Goal: Task Accomplishment & Management: Complete application form

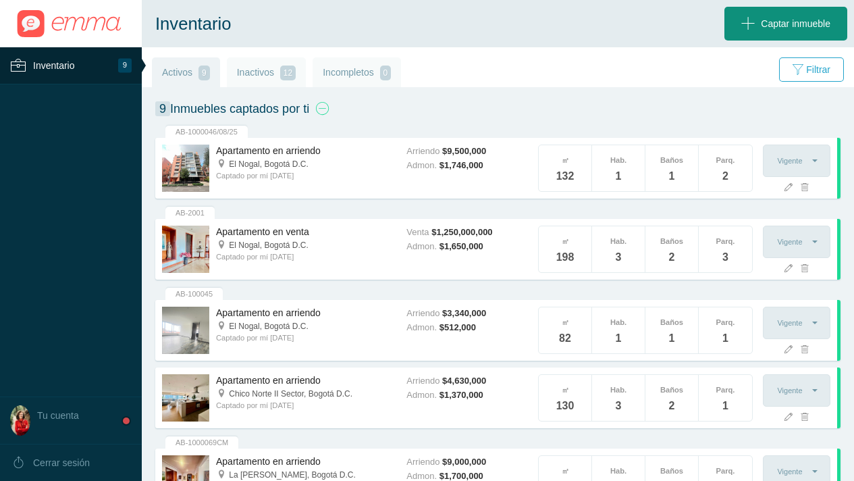
click at [782, 20] on span "Captar inmueble" at bounding box center [796, 24] width 70 height 34
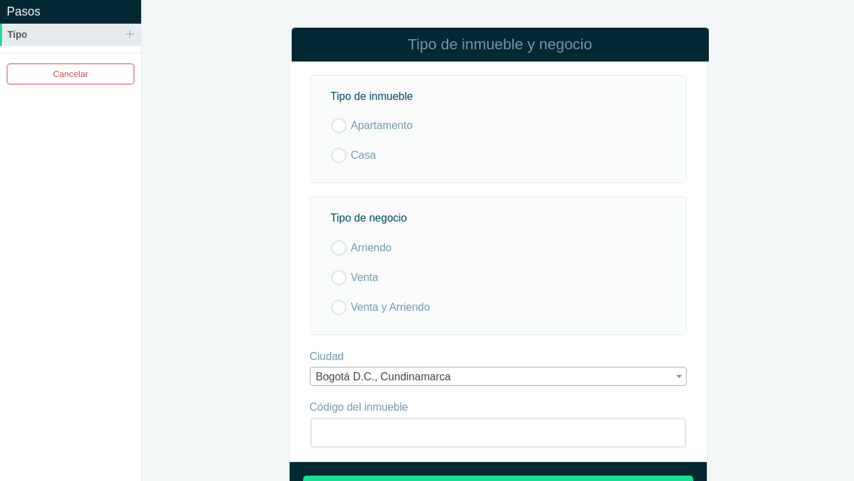
click at [340, 124] on label "Apartamento" at bounding box center [495, 125] width 328 height 16
click at [0, 0] on input "Apartamento" at bounding box center [0, 0] width 0 height 0
click at [338, 246] on label "Arriendo" at bounding box center [495, 248] width 328 height 16
click at [0, 0] on input "Arriendo" at bounding box center [0, 0] width 0 height 0
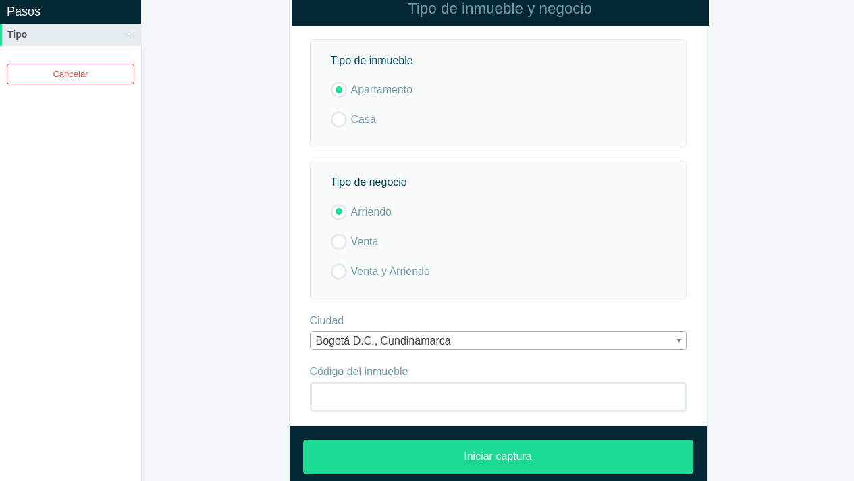
scroll to position [57, 0]
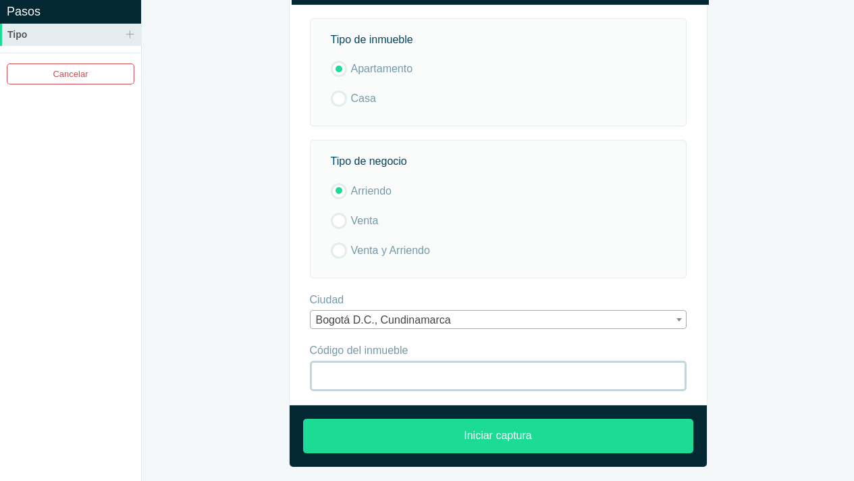
click at [423, 377] on input "Código del inmueble" at bounding box center [498, 376] width 377 height 30
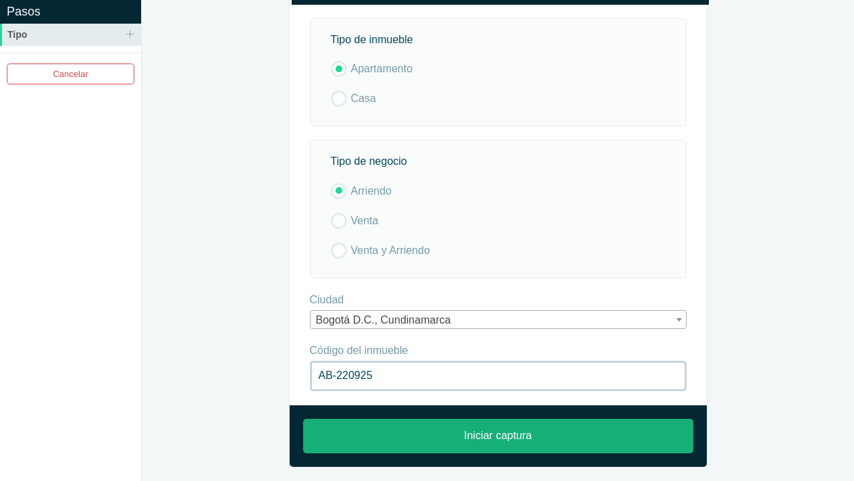
type input "AB-220925"
click at [500, 433] on input "Iniciar captura" at bounding box center [498, 436] width 390 height 34
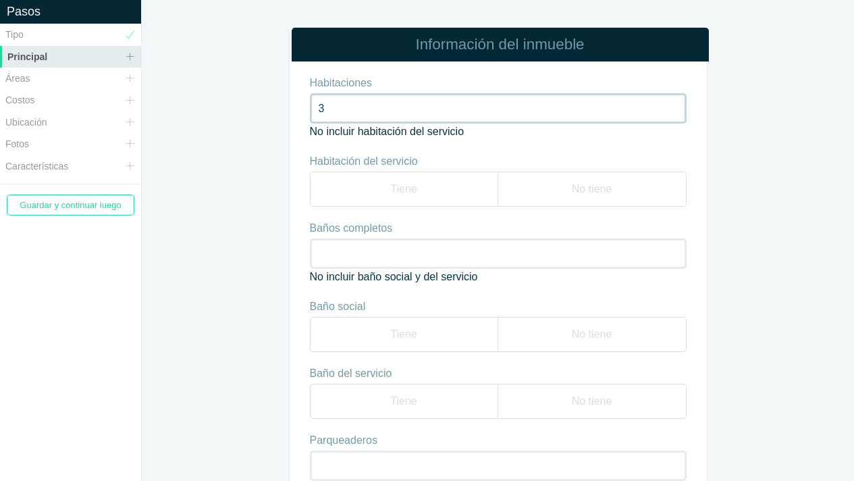
type input "3"
drag, startPoint x: 594, startPoint y: 190, endPoint x: 560, endPoint y: 200, distance: 34.6
click at [593, 190] on label "No tiene" at bounding box center [592, 189] width 188 height 35
click at [0, 0] on input "No tiene" at bounding box center [0, 0] width 0 height 0
click at [469, 256] on input "Baños completos" at bounding box center [498, 253] width 377 height 30
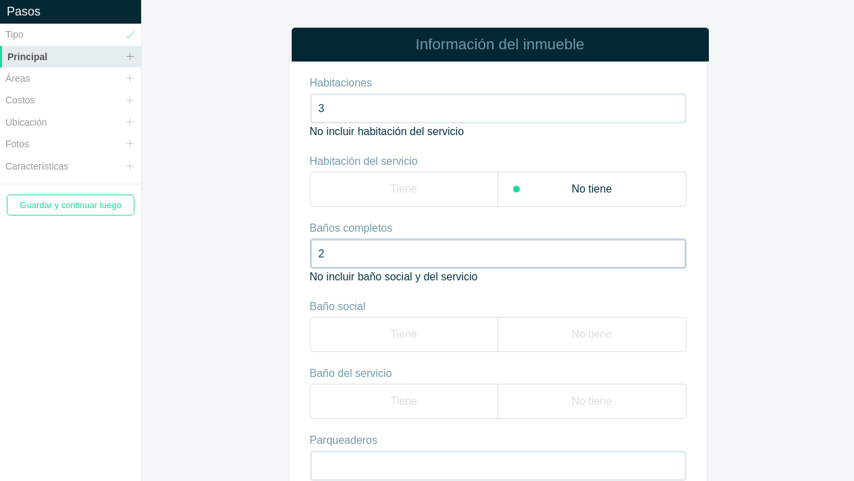
type input "2"
click at [378, 331] on label "Tiene" at bounding box center [404, 334] width 188 height 35
click at [0, 0] on input "Tiene" at bounding box center [0, 0] width 0 height 0
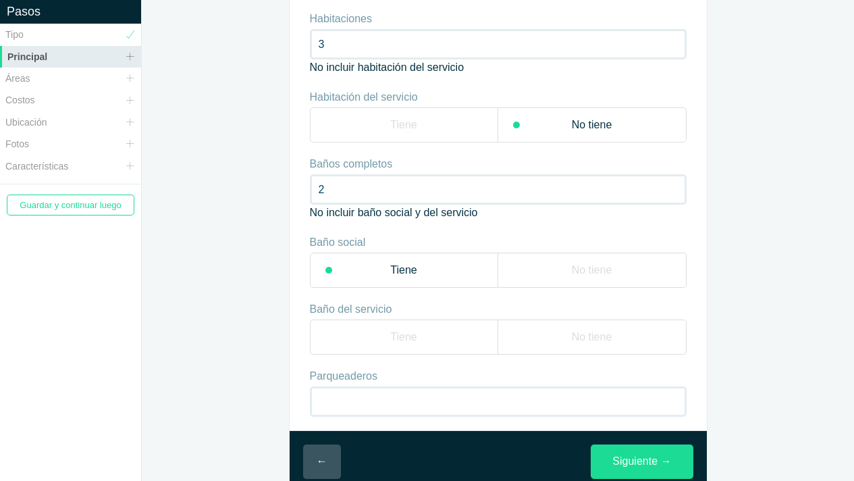
scroll to position [90, 0]
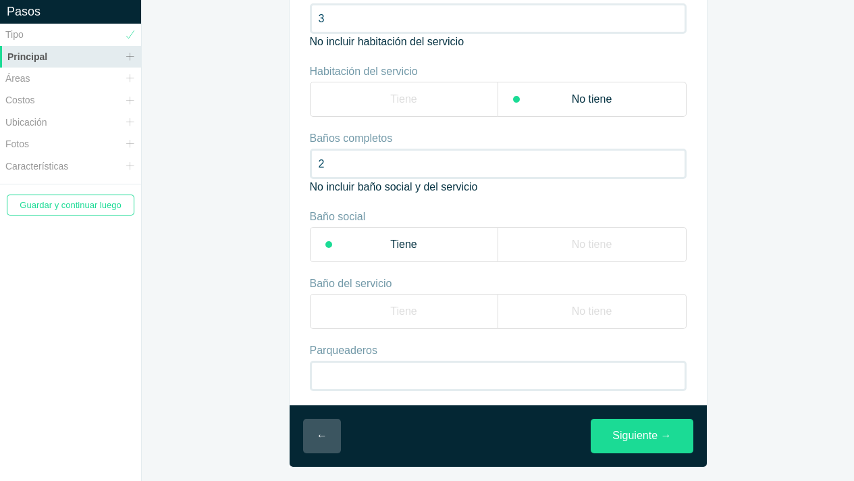
click at [600, 315] on label "No tiene" at bounding box center [592, 311] width 188 height 35
click at [0, 0] on input "No tiene" at bounding box center [0, 0] width 0 height 0
click at [342, 370] on input "Parqueaderos" at bounding box center [498, 376] width 377 height 30
type input "2"
click at [643, 438] on link "Siguiente →" at bounding box center [642, 436] width 102 height 34
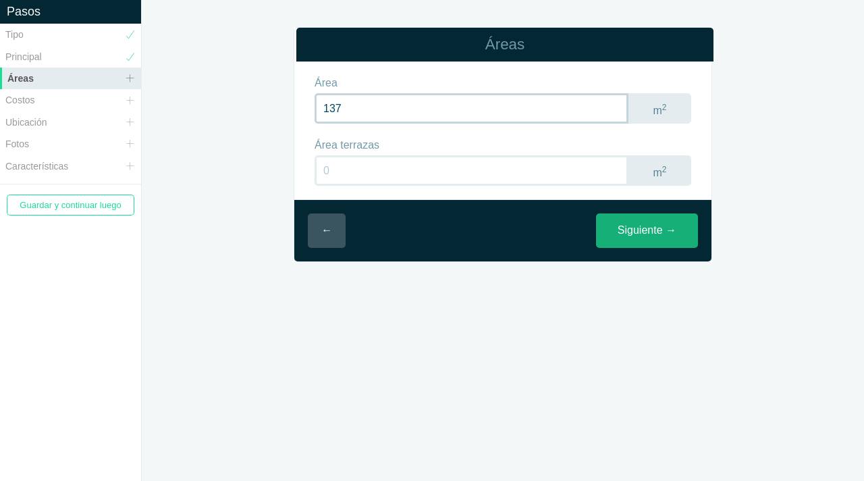
type input "137"
click at [651, 232] on link "Siguiente →" at bounding box center [647, 230] width 102 height 34
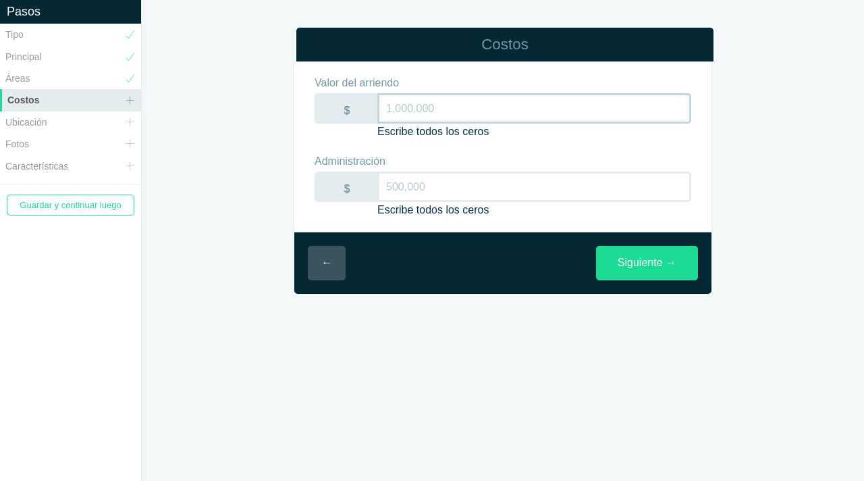
click at [406, 105] on input "Valor del arriendo" at bounding box center [534, 108] width 314 height 30
type input "6,540,000"
click at [433, 186] on input "Administración" at bounding box center [534, 187] width 314 height 30
type input "991,000"
click at [643, 265] on link "Siguiente →" at bounding box center [647, 263] width 102 height 34
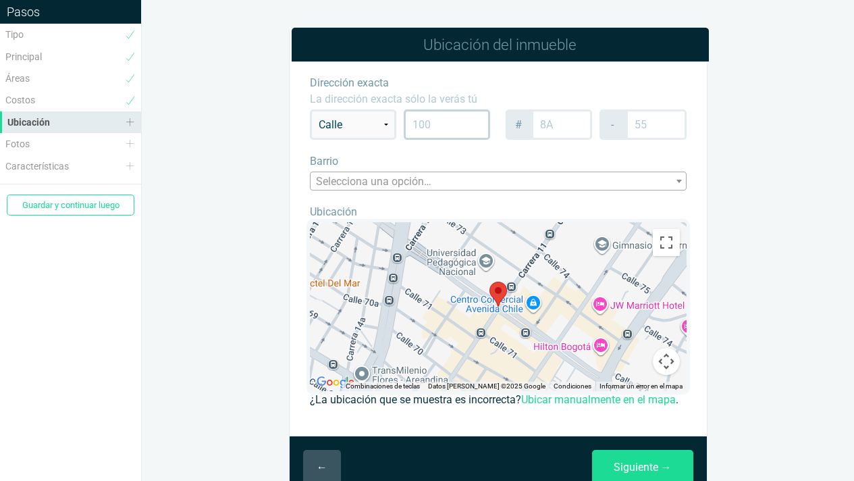
click at [444, 125] on input "text" at bounding box center [447, 124] width 87 height 30
click at [391, 125] on select "Calle Carrera Avenida Transversal Diagonal Kilómetro" at bounding box center [353, 124] width 87 height 30
select select "KR"
click at [310, 109] on select "Calle Carrera Avenida Transversal Diagonal Kilómetro" at bounding box center [353, 124] width 87 height 30
click at [437, 127] on input "text" at bounding box center [447, 124] width 87 height 30
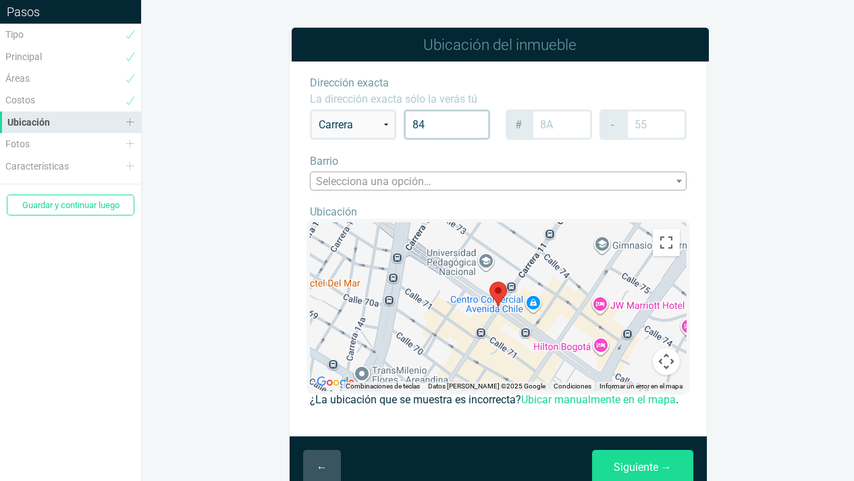
type input "8"
type input "8A"
click at [564, 126] on input "text" at bounding box center [561, 124] width 61 height 30
type input "97"
click at [655, 125] on input "text" at bounding box center [656, 124] width 61 height 30
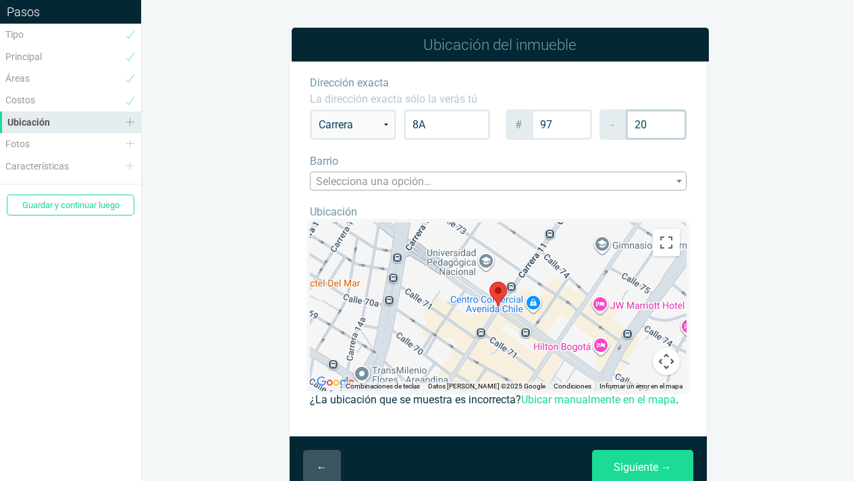
type input "20"
click at [459, 178] on span "Selecciona una opción…" at bounding box center [498, 181] width 375 height 19
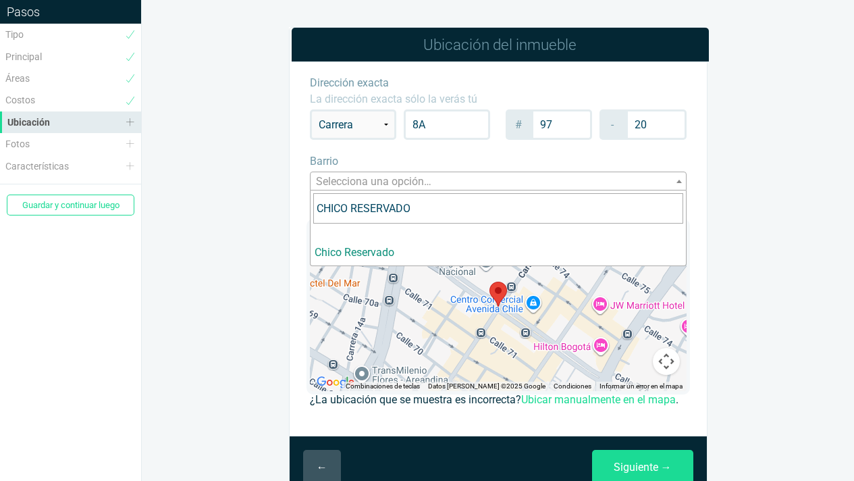
type input "CHICO RESERVADO"
click at [361, 255] on link "Chico Reservado" at bounding box center [355, 252] width 80 height 13
select select "5473a0f7726f634c9d100000"
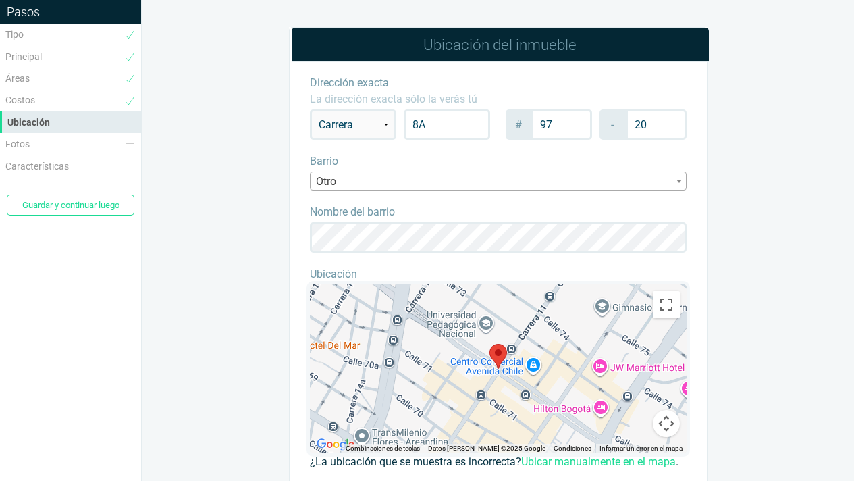
drag, startPoint x: 498, startPoint y: 349, endPoint x: 599, endPoint y: 321, distance: 105.0
click at [599, 321] on div "Para navegar, presiona las teclas de flecha." at bounding box center [498, 368] width 377 height 169
drag, startPoint x: 599, startPoint y: 321, endPoint x: 544, endPoint y: 353, distance: 63.8
click at [544, 353] on div at bounding box center [498, 368] width 377 height 169
click at [561, 461] on link "Ubicar manualmente en el mapa" at bounding box center [598, 461] width 155 height 13
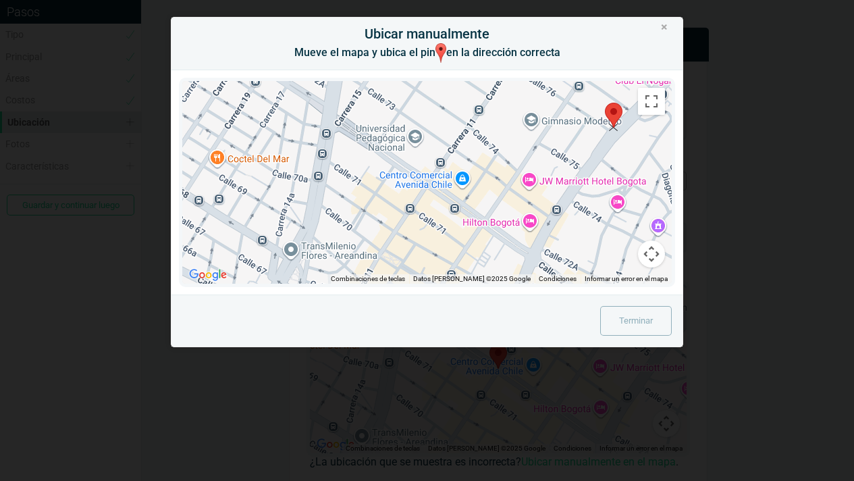
drag, startPoint x: 424, startPoint y: 163, endPoint x: 598, endPoint y: 100, distance: 185.2
click at [605, 103] on area at bounding box center [605, 103] width 0 height 0
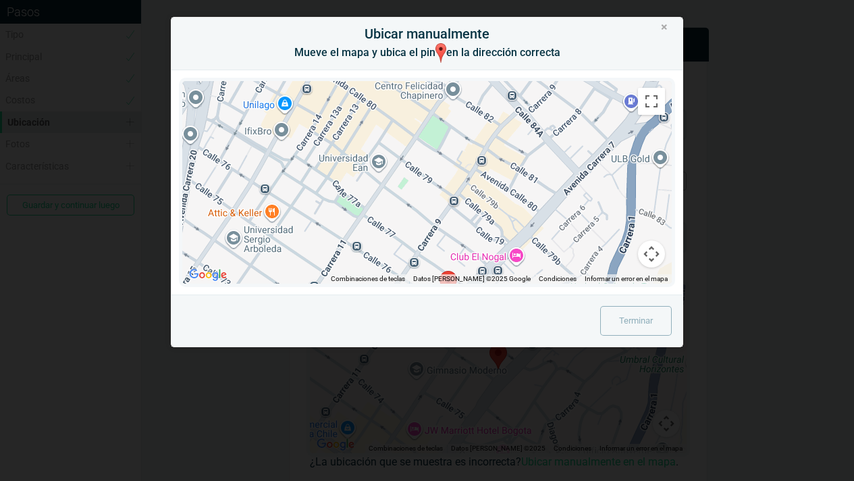
drag, startPoint x: 519, startPoint y: 115, endPoint x: 353, endPoint y: 293, distance: 243.2
click at [353, 293] on div "← Mover a la izquierda → Mover a la derecha ↑ Mover hacia arriba ↓ Mover hacia …" at bounding box center [427, 182] width 511 height 224
drag, startPoint x: 449, startPoint y: 276, endPoint x: 478, endPoint y: 234, distance: 51.5
click at [475, 234] on div "Combinaciones de teclas Datos del mapa Datos del mapa ©2025 Google Datos del ma…" at bounding box center [427, 182] width 490 height 203
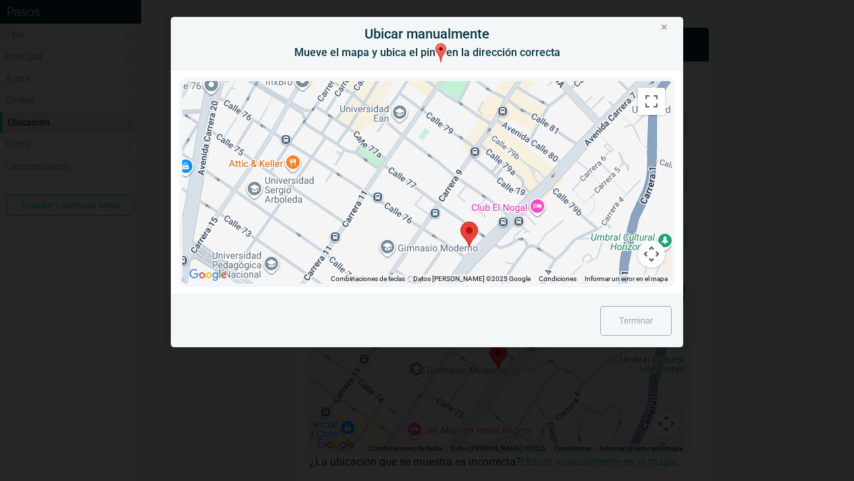
drag, startPoint x: 478, startPoint y: 234, endPoint x: 474, endPoint y: 206, distance: 28.0
click at [496, 183] on div at bounding box center [427, 182] width 490 height 203
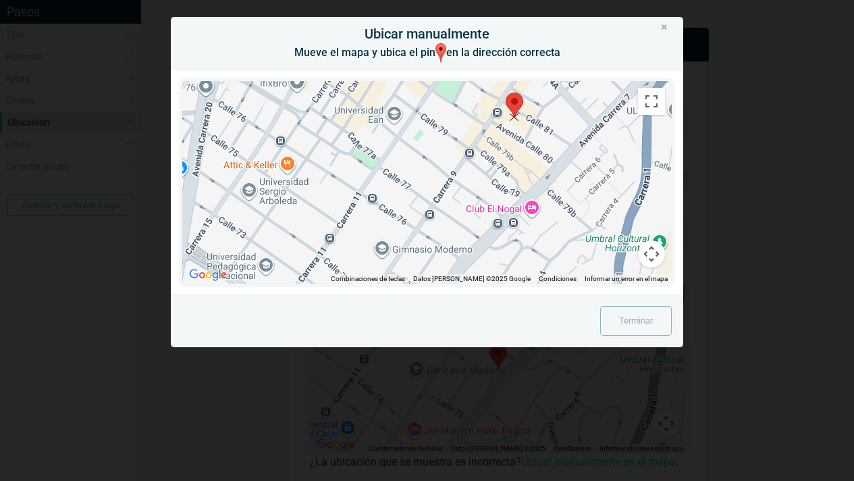
drag, startPoint x: 467, startPoint y: 231, endPoint x: 519, endPoint y: 98, distance: 142.6
click at [506, 93] on area at bounding box center [506, 93] width 0 height 0
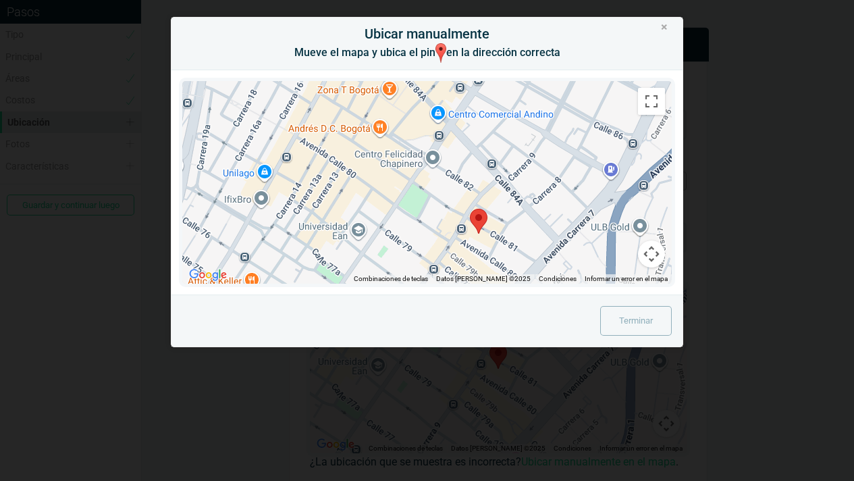
drag, startPoint x: 505, startPoint y: 170, endPoint x: 465, endPoint y: 290, distance: 126.6
click at [465, 290] on div "← Mover a la izquierda → Mover a la derecha ↑ Mover hacia arriba ↓ Mover hacia …" at bounding box center [427, 182] width 511 height 224
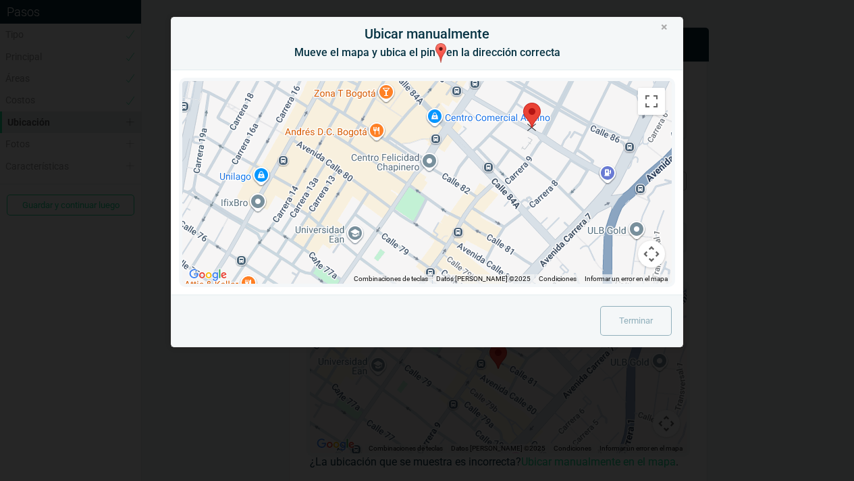
drag, startPoint x: 478, startPoint y: 220, endPoint x: 539, endPoint y: 100, distance: 134.7
click at [523, 103] on area at bounding box center [523, 103] width 0 height 0
drag, startPoint x: 527, startPoint y: 138, endPoint x: 546, endPoint y: 80, distance: 61.7
click at [545, 80] on div "← Mover a la izquierda → Mover a la derecha ↑ Mover hacia arriba ↓ Mover hacia …" at bounding box center [427, 182] width 511 height 224
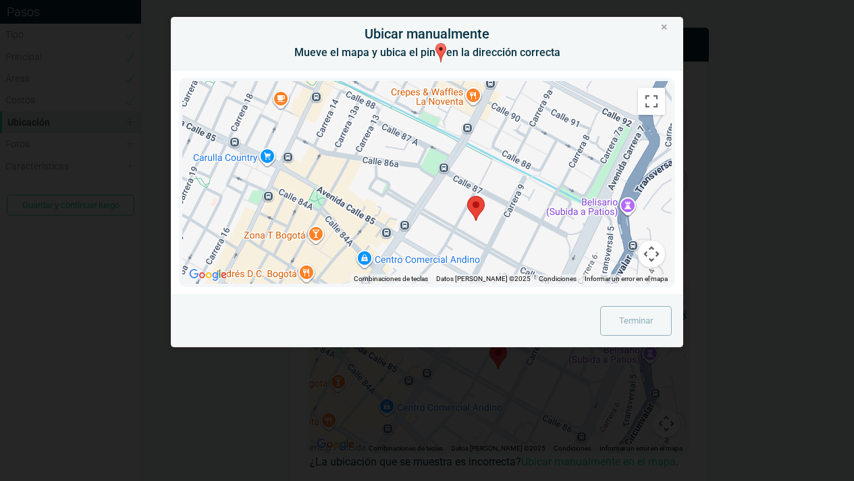
drag, startPoint x: 502, startPoint y: 157, endPoint x: 432, endPoint y: 304, distance: 162.2
click at [432, 304] on div "Ubicar manualmente Mueve el mapa y ubica el pin en la dirección correcta ← Move…" at bounding box center [427, 182] width 513 height 330
drag, startPoint x: 479, startPoint y: 206, endPoint x: 569, endPoint y: 115, distance: 128.0
click at [556, 106] on area at bounding box center [556, 106] width 0 height 0
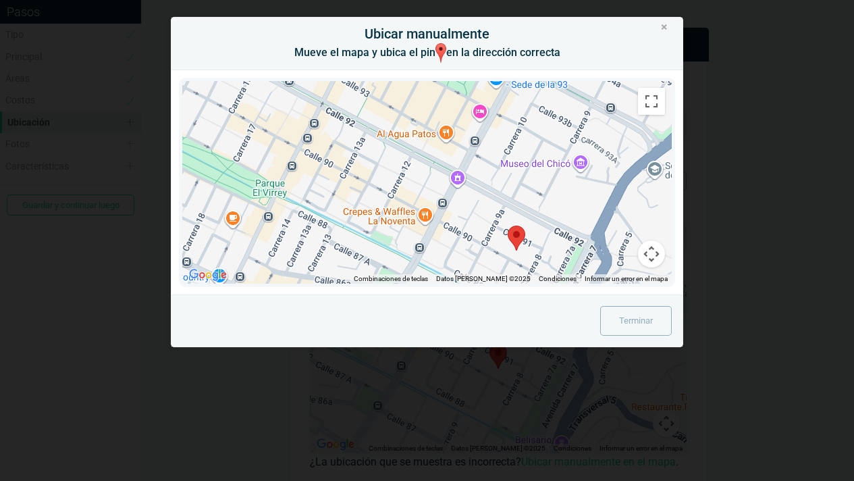
drag, startPoint x: 535, startPoint y: 144, endPoint x: 481, endPoint y: 273, distance: 139.5
click at [481, 273] on div at bounding box center [427, 182] width 490 height 203
drag, startPoint x: 516, startPoint y: 239, endPoint x: 562, endPoint y: 101, distance: 145.2
click at [554, 89] on area at bounding box center [554, 89] width 0 height 0
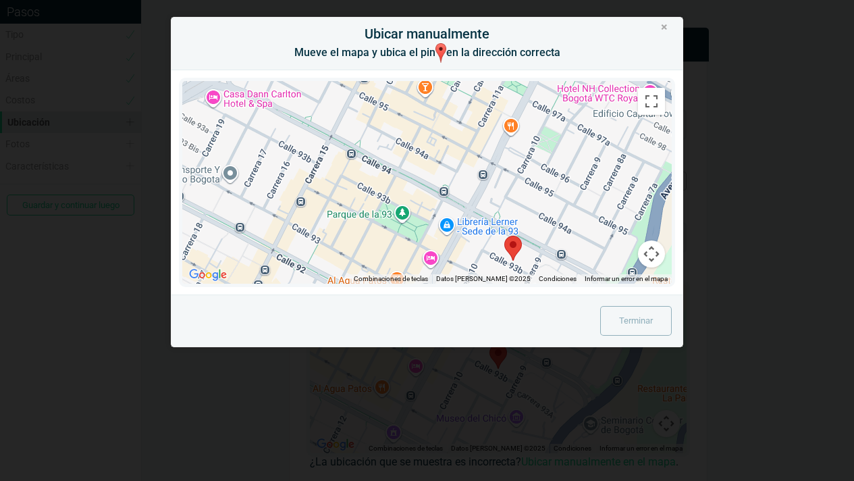
drag, startPoint x: 494, startPoint y: 154, endPoint x: 443, endPoint y: 303, distance: 157.6
click at [443, 303] on div "Ubicar manualmente Mueve el mapa y ubica el pin en la dirección correcta ← Move…" at bounding box center [427, 182] width 513 height 330
drag, startPoint x: 515, startPoint y: 244, endPoint x: 615, endPoint y: 163, distance: 128.7
click at [603, 156] on area at bounding box center [603, 156] width 0 height 0
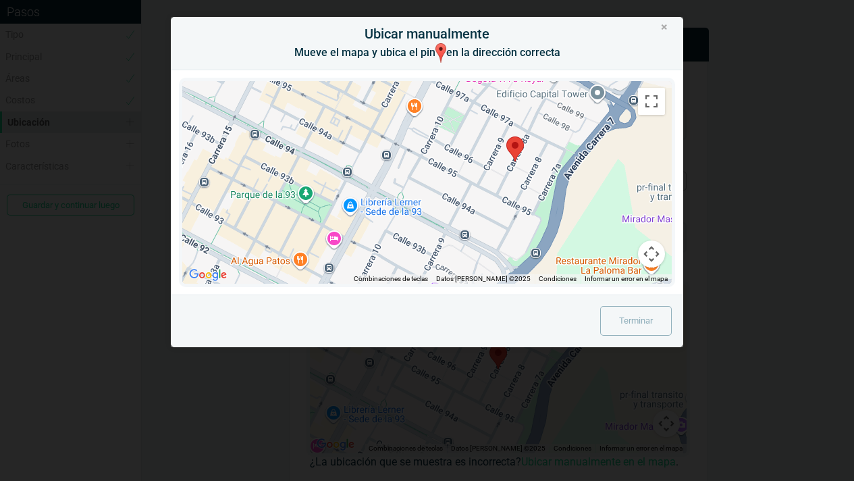
drag, startPoint x: 552, startPoint y: 202, endPoint x: 454, endPoint y: 181, distance: 100.1
click at [454, 181] on div at bounding box center [427, 182] width 490 height 203
click at [641, 319] on link "Terminar" at bounding box center [636, 321] width 72 height 30
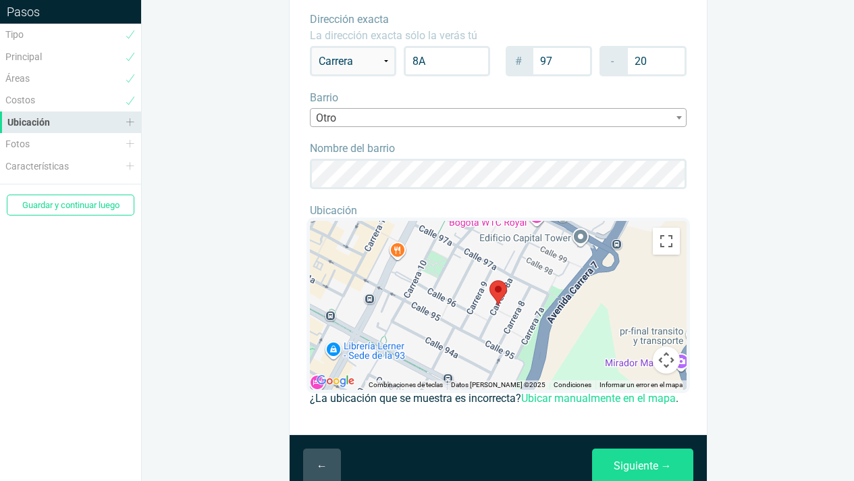
scroll to position [110, 0]
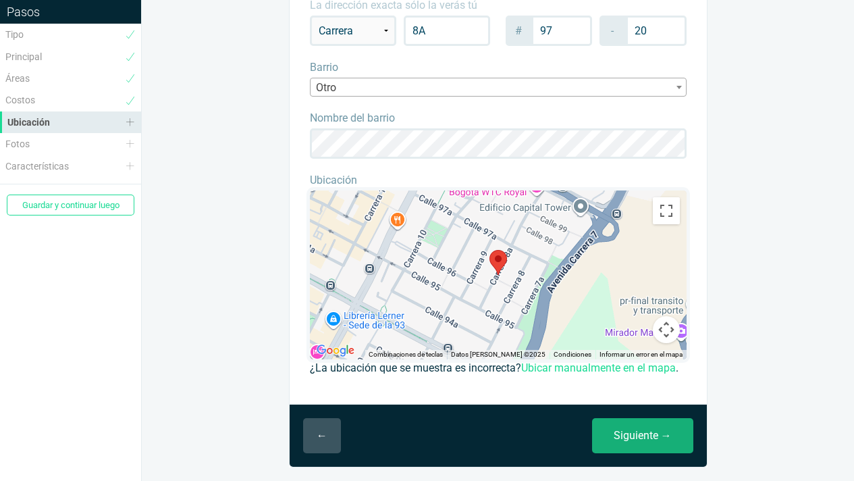
click at [651, 433] on link "Siguiente →" at bounding box center [642, 435] width 101 height 35
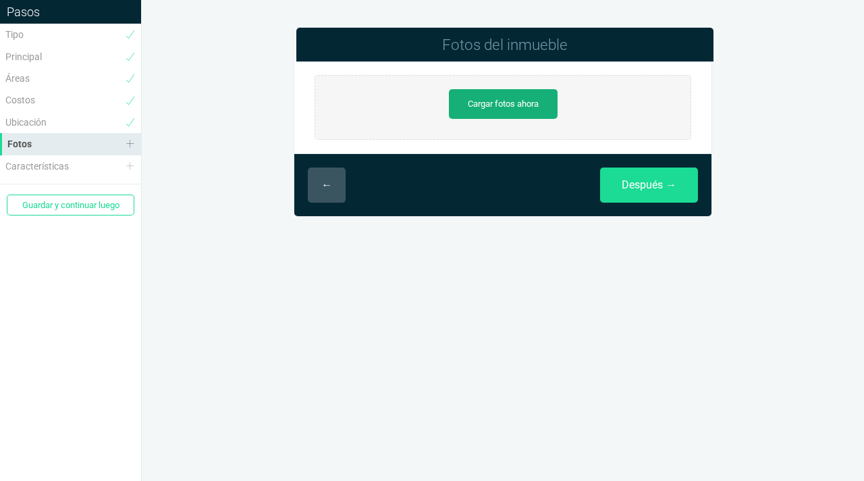
click at [505, 105] on link "Cargar fotos ahora" at bounding box center [503, 104] width 109 height 30
type input "C:\fakepath\IMG_E6966.JPG"
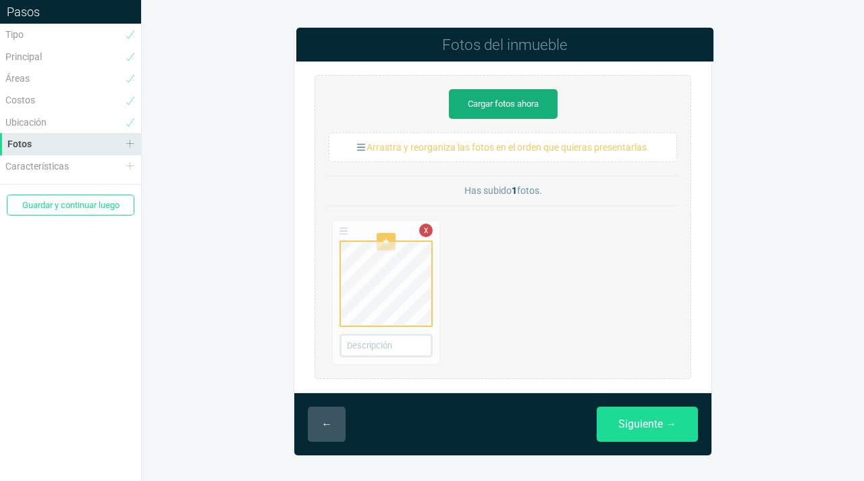
click at [474, 107] on link "Cargar fotos ahora" at bounding box center [503, 104] width 109 height 30
type input "C:\fakepath\IMG_E6961.JPG"
click at [514, 110] on link "Cargar fotos ahora" at bounding box center [503, 104] width 109 height 30
type input "C:\fakepath\IMG_E6927.JPG"
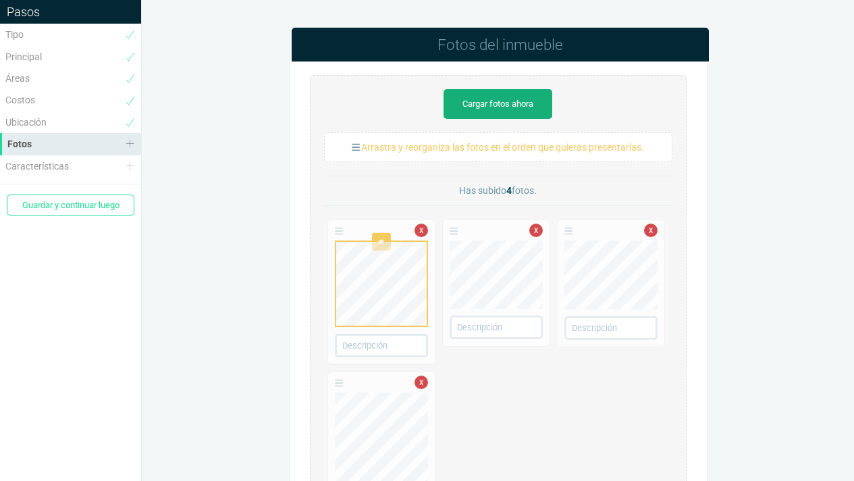
click at [497, 109] on link "Cargar fotos ahora" at bounding box center [498, 104] width 109 height 30
type input "C:\fakepath\IMG_E6931.JPG"
click at [491, 102] on link "Cargar fotos ahora" at bounding box center [498, 104] width 109 height 30
type input "C:\fakepath\IMG_E6933.JPG"
click at [494, 113] on link "Cargar fotos ahora" at bounding box center [498, 104] width 109 height 30
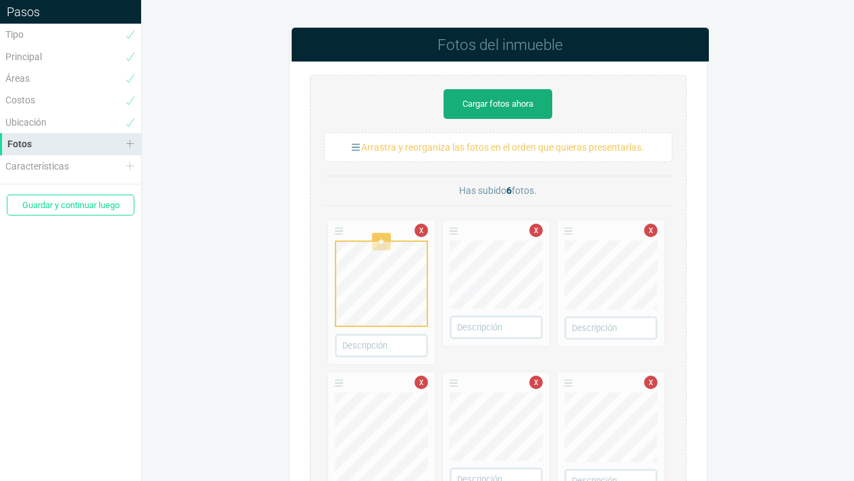
type input "C:\fakepath\IMG_E6930.JPG"
click at [523, 104] on link "Cargar fotos ahora" at bounding box center [498, 104] width 109 height 30
type input "C:\fakepath\IMG_E6935.JPG"
click at [484, 99] on link "Cargar fotos ahora" at bounding box center [498, 104] width 109 height 30
type input "C:\fakepath\IMG_E6939.JPG"
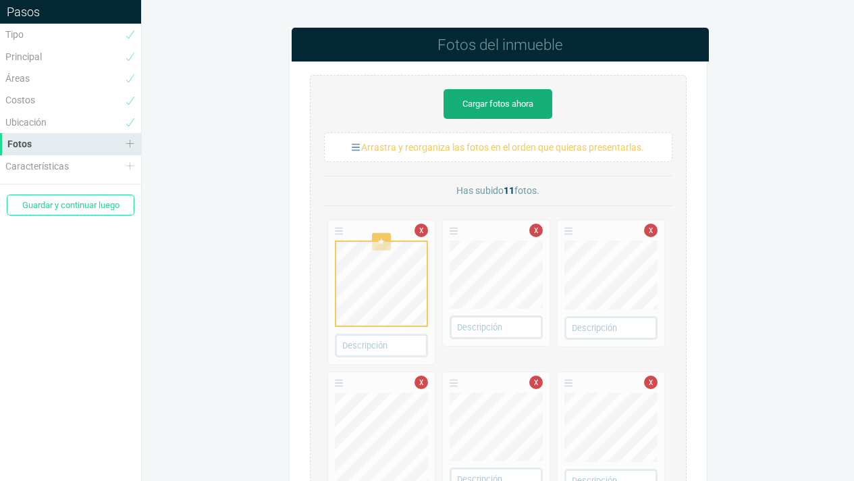
click at [495, 105] on link "Cargar fotos ahora" at bounding box center [498, 104] width 109 height 30
type input "C:\fakepath\IMG_E6938.JPG"
click at [507, 111] on link "Cargar fotos ahora" at bounding box center [498, 104] width 109 height 30
type input "C:\fakepath\IMG_E6939.JPG"
click at [504, 104] on link "Cargar fotos ahora" at bounding box center [498, 104] width 109 height 30
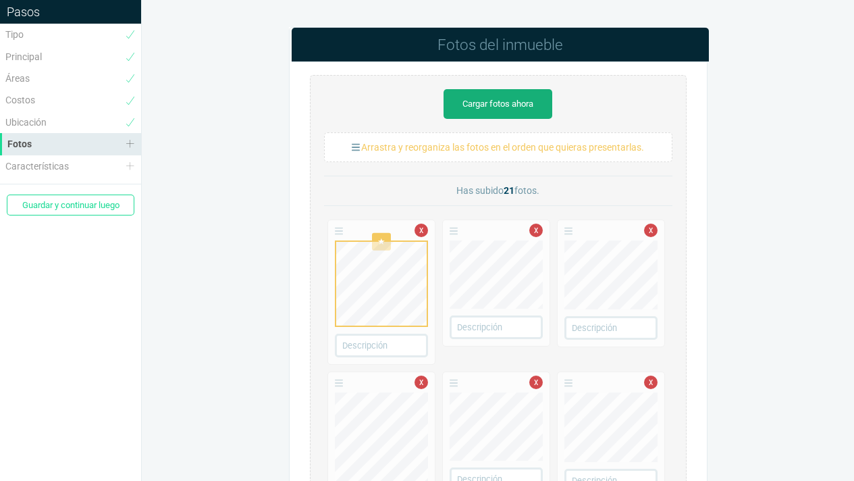
type input "C:\fakepath\IMG_E6949.JPG"
click at [505, 105] on link "Cargar fotos ahora" at bounding box center [498, 104] width 109 height 30
type input "C:\fakepath\IMG_6963.JPG"
click at [496, 105] on link "Cargar fotos ahora" at bounding box center [498, 104] width 109 height 30
type input "C:\fakepath\IMG_E6955.JPG"
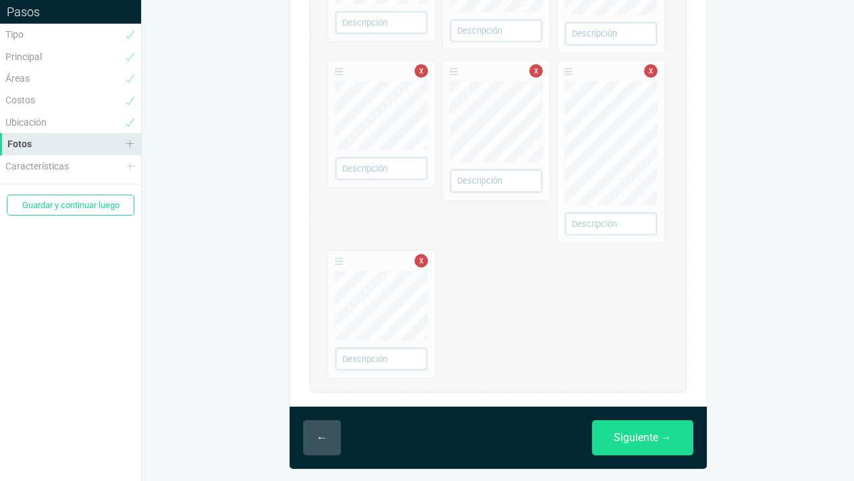
scroll to position [1369, 0]
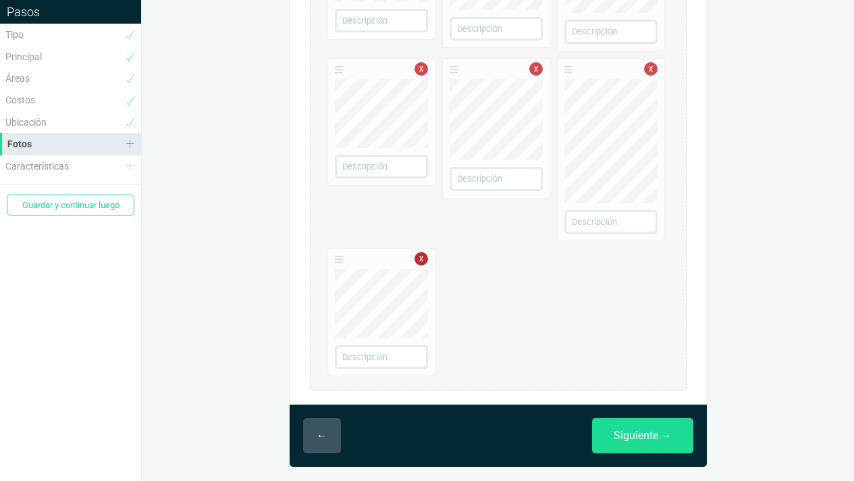
click at [424, 259] on link "x" at bounding box center [422, 259] width 14 height 14
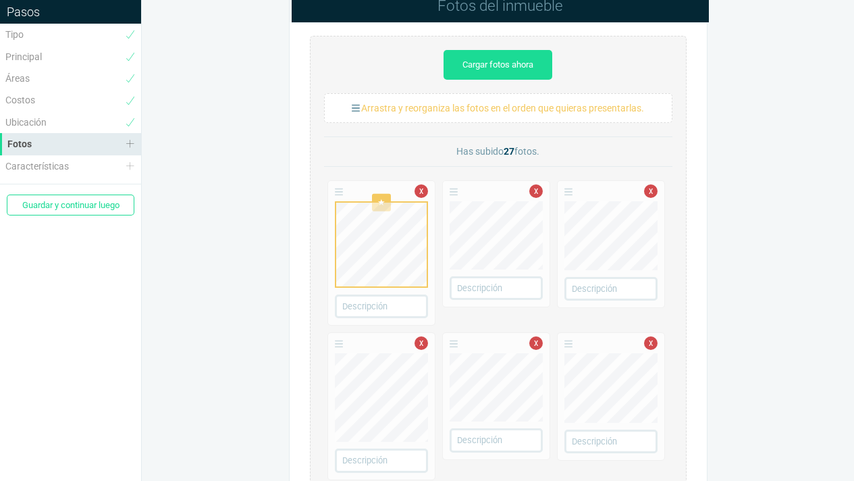
scroll to position [0, 0]
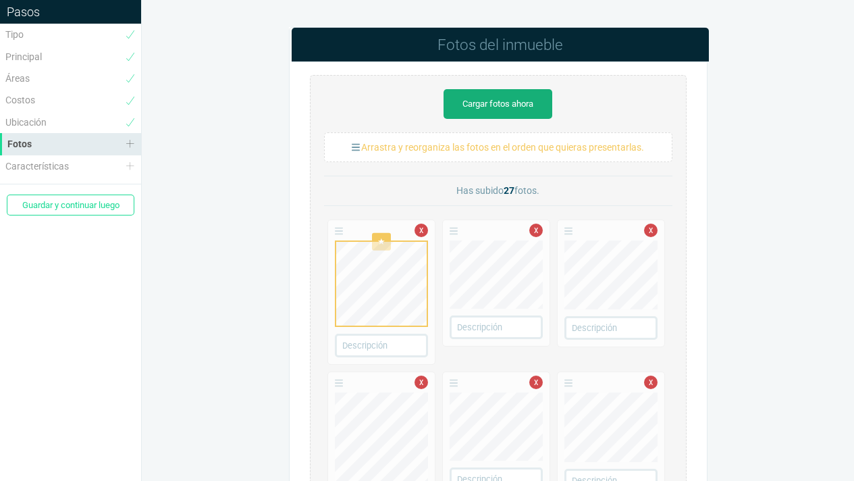
click at [477, 106] on link "Cargar fotos ahora" at bounding box center [498, 104] width 109 height 30
type input "C:\fakepath\IMG_E6964.JPG"
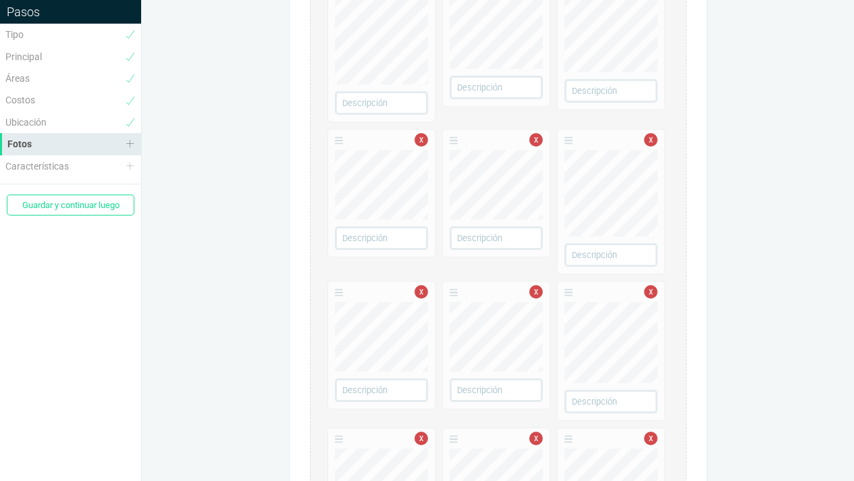
scroll to position [593, 0]
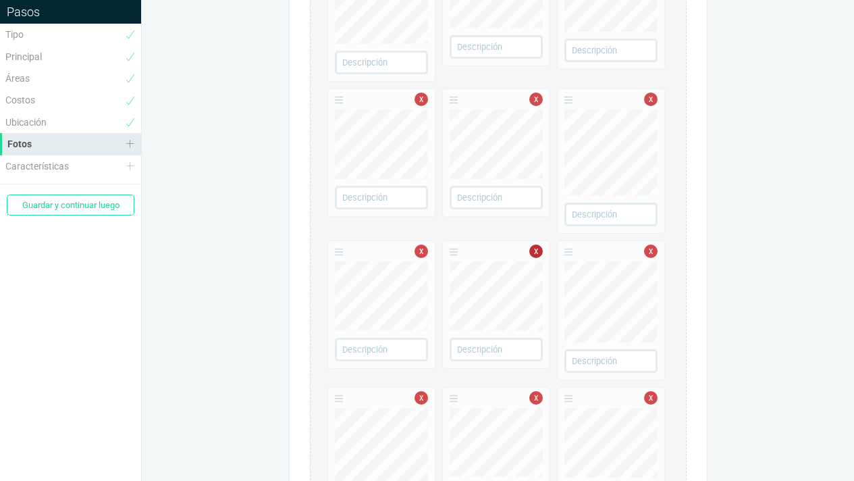
click at [536, 255] on link "x" at bounding box center [536, 251] width 14 height 14
click at [421, 250] on link "x" at bounding box center [422, 251] width 14 height 14
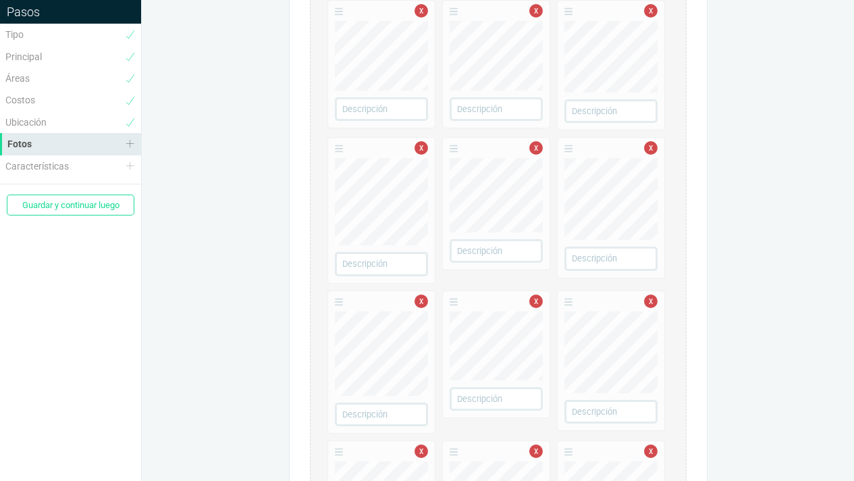
scroll to position [982, 0]
click at [422, 150] on link "x" at bounding box center [422, 145] width 14 height 14
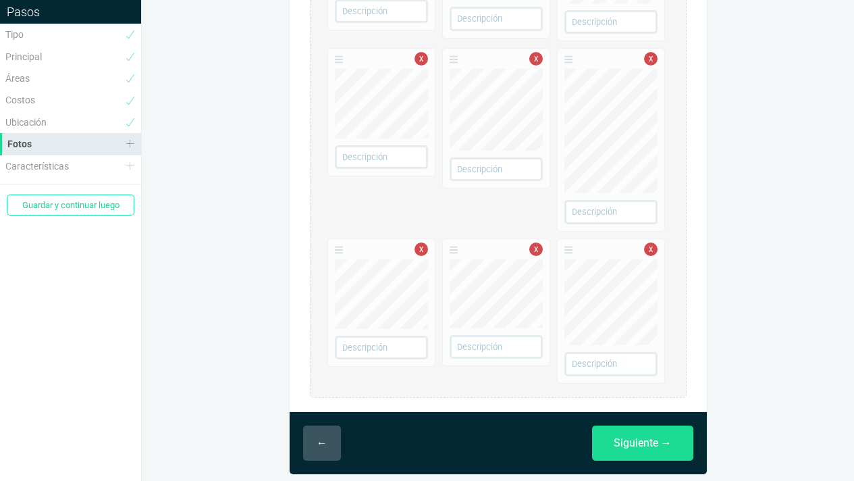
scroll to position [1227, 0]
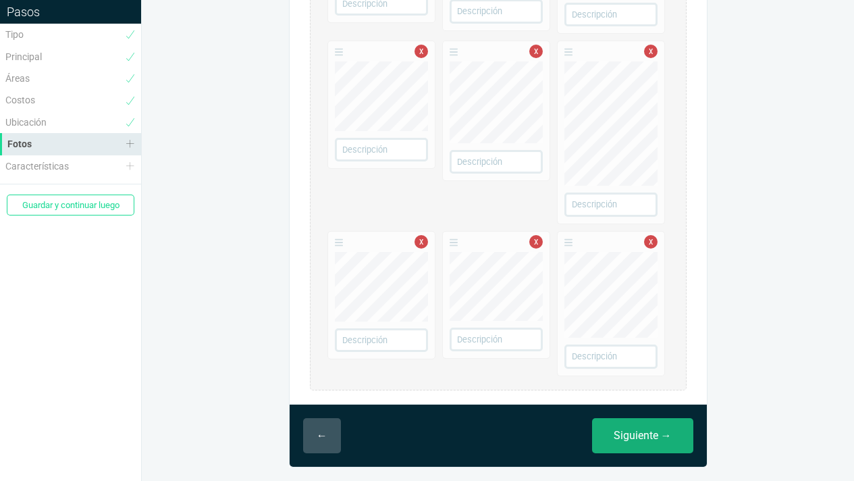
click at [641, 436] on link "Siguiente →" at bounding box center [642, 435] width 101 height 35
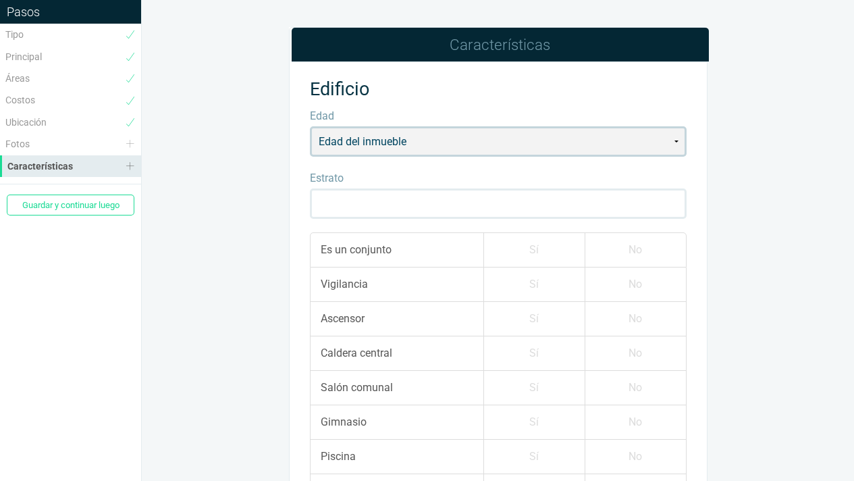
click at [677, 142] on select "Edad del inmueble Proyecto en planos Proyecto en construcción Estrenar Hasta 2 …" at bounding box center [498, 141] width 377 height 30
select select "7"
click at [310, 126] on select "Edad del inmueble Proyecto en planos Proyecto en construcción Estrenar Hasta 2 …" at bounding box center [498, 141] width 377 height 30
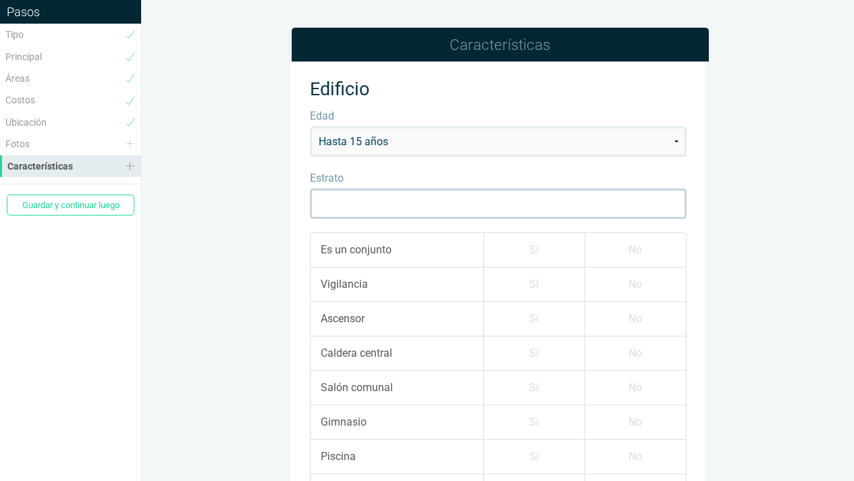
click at [378, 200] on input "Estrato" at bounding box center [498, 203] width 377 height 30
type input "6"
click at [535, 240] on label "Sí" at bounding box center [533, 250] width 101 height 34
click at [0, 0] on input "Sí" at bounding box center [0, 0] width 0 height 0
click at [533, 282] on label "Sí" at bounding box center [533, 284] width 101 height 34
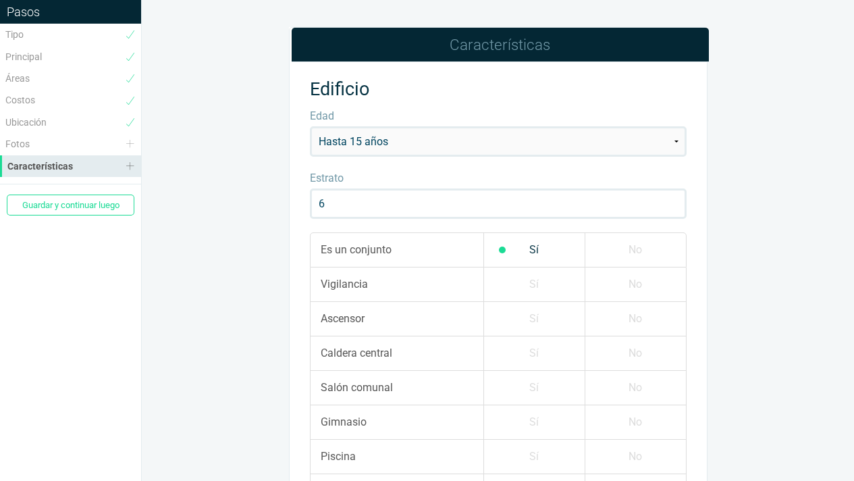
click at [0, 0] on input "Sí" at bounding box center [0, 0] width 0 height 0
click at [531, 315] on label "Sí" at bounding box center [533, 319] width 101 height 34
click at [0, 0] on input "Sí" at bounding box center [0, 0] width 0 height 0
click at [531, 352] on label "Sí" at bounding box center [533, 353] width 101 height 34
click at [0, 0] on input "Sí" at bounding box center [0, 0] width 0 height 0
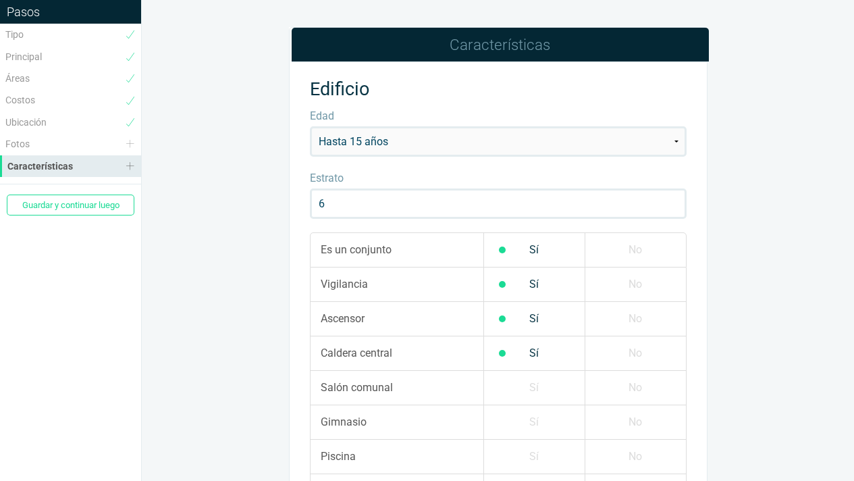
click at [533, 386] on label "Sí" at bounding box center [533, 388] width 101 height 34
click at [0, 0] on input "Sí" at bounding box center [0, 0] width 0 height 0
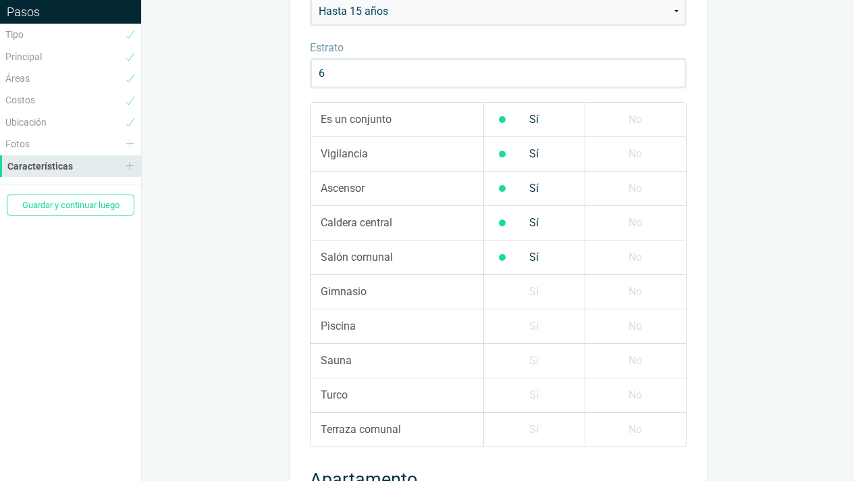
scroll to position [132, 0]
click at [517, 289] on label "Sí" at bounding box center [533, 290] width 101 height 34
click at [0, 0] on input "Sí" at bounding box center [0, 0] width 0 height 0
click at [641, 322] on label "No" at bounding box center [635, 325] width 101 height 34
click at [0, 0] on input "No" at bounding box center [0, 0] width 0 height 0
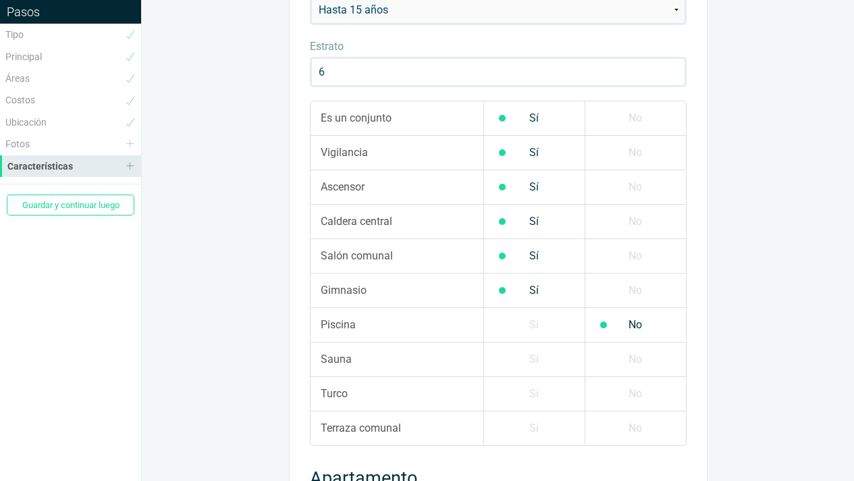
drag, startPoint x: 622, startPoint y: 358, endPoint x: 621, endPoint y: 391, distance: 33.1
click at [623, 358] on label "No" at bounding box center [635, 359] width 101 height 34
click at [0, 0] on input "No" at bounding box center [0, 0] width 0 height 0
click at [625, 393] on label "No" at bounding box center [635, 394] width 101 height 34
click at [0, 0] on input "No" at bounding box center [0, 0] width 0 height 0
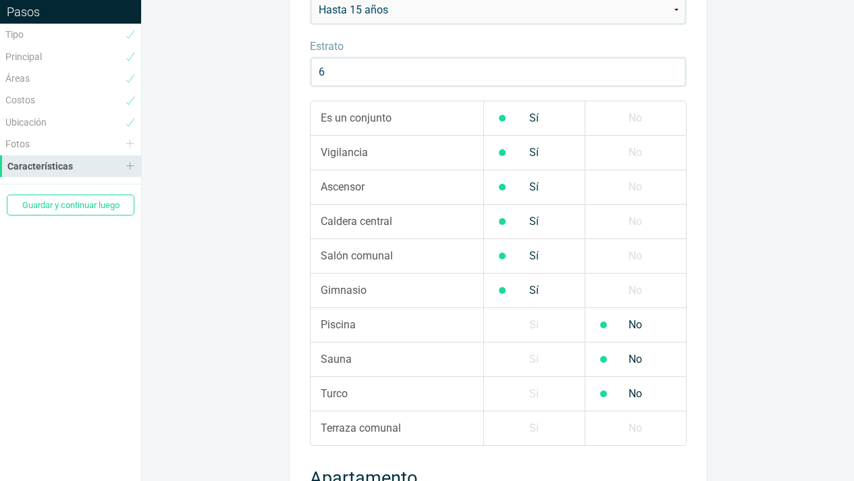
click at [646, 434] on label "No" at bounding box center [635, 428] width 101 height 34
click at [0, 0] on input "No" at bounding box center [0, 0] width 0 height 0
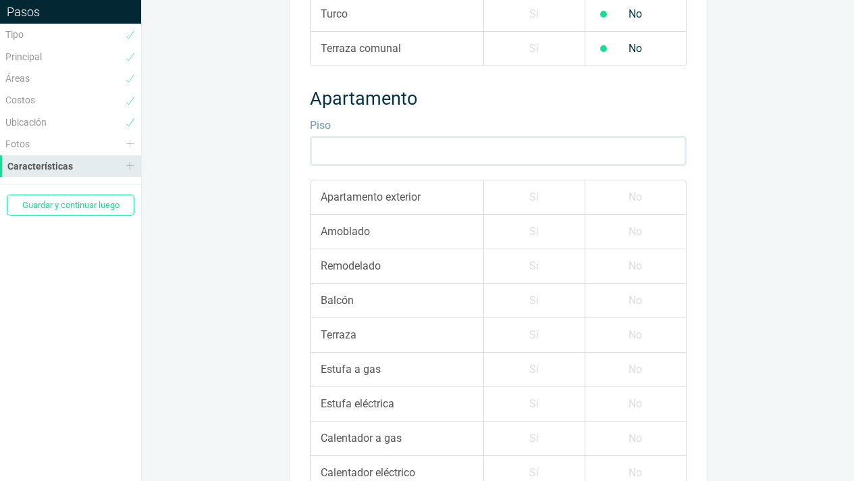
scroll to position [525, 0]
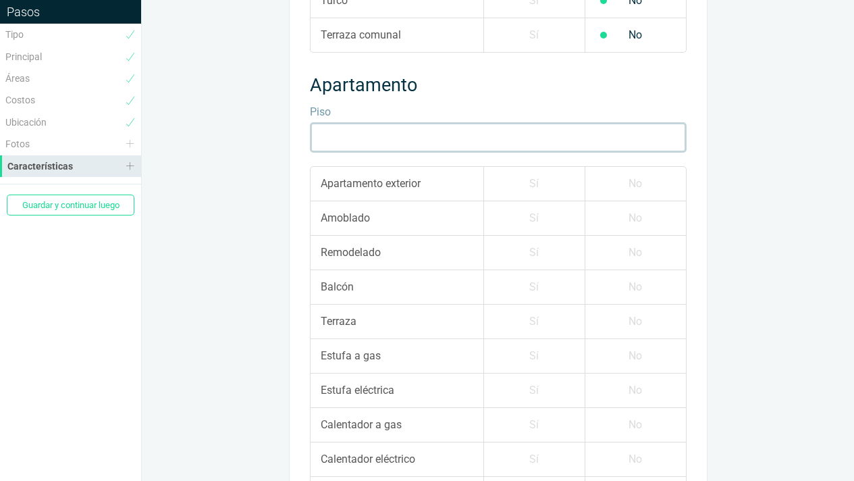
click at [372, 139] on input "Piso" at bounding box center [498, 137] width 377 height 30
type input "5"
drag, startPoint x: 647, startPoint y: 180, endPoint x: 598, endPoint y: 188, distance: 49.2
click at [646, 180] on label "No" at bounding box center [635, 184] width 101 height 34
click at [0, 0] on input "No" at bounding box center [0, 0] width 0 height 0
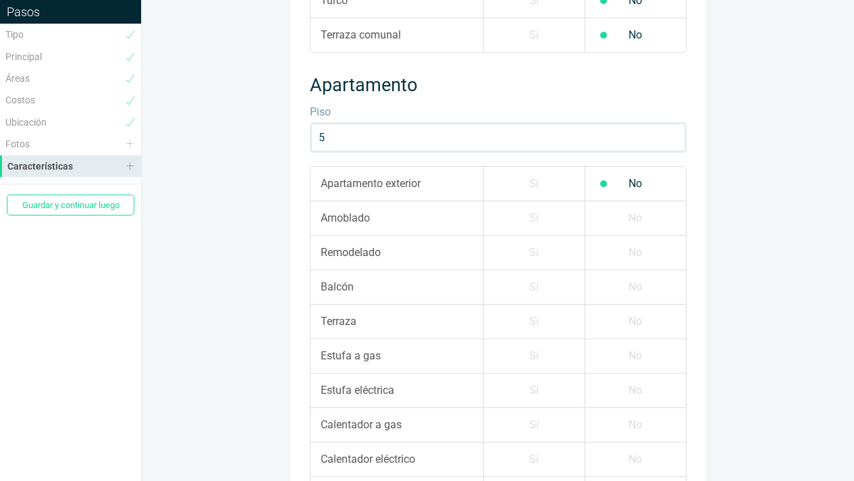
click at [641, 221] on label "No" at bounding box center [635, 218] width 101 height 34
click at [0, 0] on input "No" at bounding box center [0, 0] width 0 height 0
click at [635, 253] on label "No" at bounding box center [635, 253] width 101 height 34
click at [0, 0] on input "No" at bounding box center [0, 0] width 0 height 0
click at [535, 285] on label "Sí" at bounding box center [533, 287] width 101 height 34
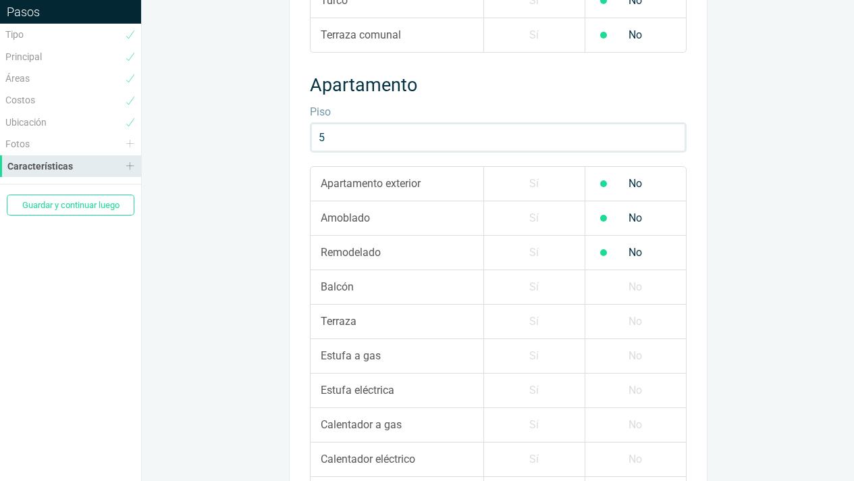
click at [0, 0] on input "Sí" at bounding box center [0, 0] width 0 height 0
click at [645, 328] on label "No" at bounding box center [635, 322] width 101 height 34
click at [0, 0] on input "No" at bounding box center [0, 0] width 0 height 0
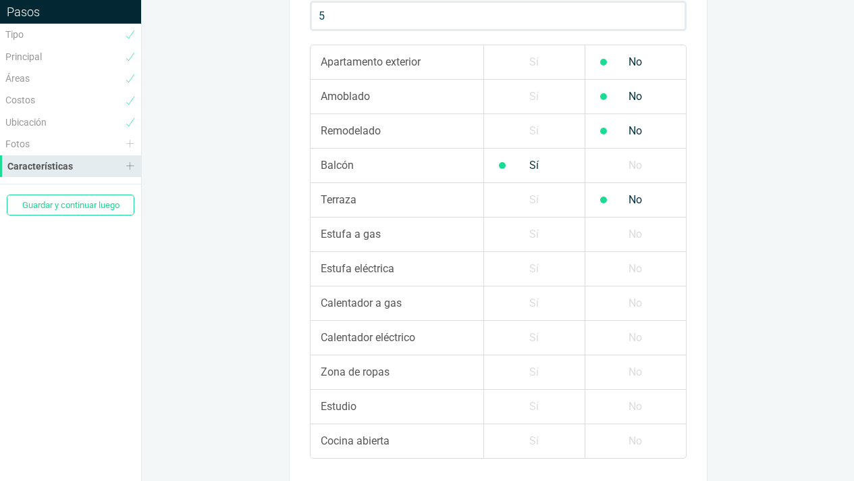
scroll to position [655, 0]
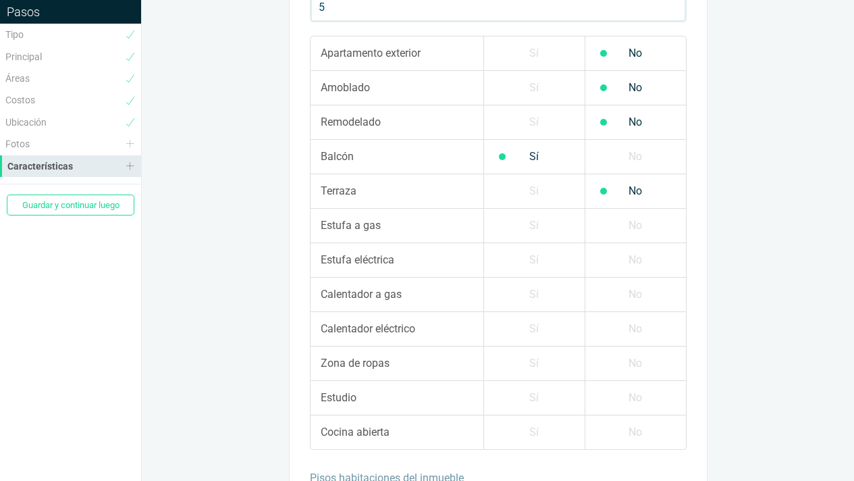
drag, startPoint x: 532, startPoint y: 228, endPoint x: 540, endPoint y: 240, distance: 14.2
click at [532, 228] on label "Sí" at bounding box center [533, 226] width 101 height 34
click at [0, 0] on input "Sí" at bounding box center [0, 0] width 0 height 0
click at [635, 260] on label "No" at bounding box center [635, 260] width 101 height 34
click at [0, 0] on input "No" at bounding box center [0, 0] width 0 height 0
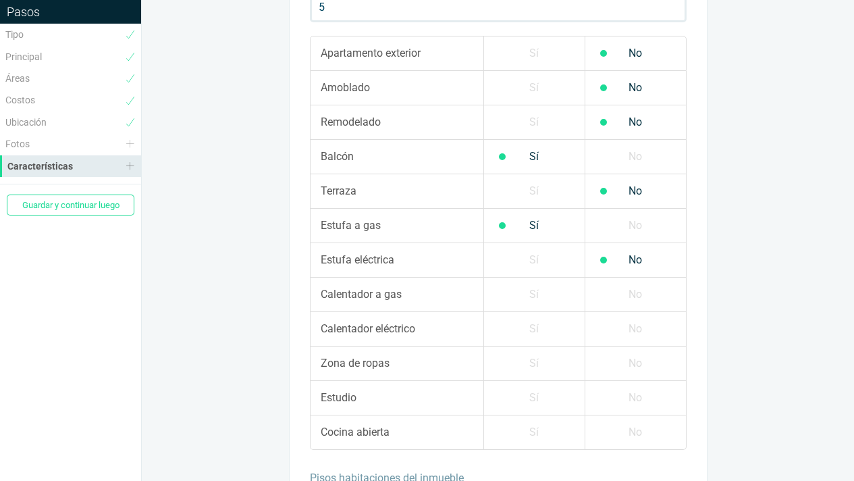
click at [637, 293] on label "No" at bounding box center [635, 295] width 101 height 34
click at [0, 0] on input "No" at bounding box center [0, 0] width 0 height 0
click at [628, 326] on label "No" at bounding box center [635, 329] width 101 height 34
click at [0, 0] on input "No" at bounding box center [0, 0] width 0 height 0
click at [535, 361] on label "Sí" at bounding box center [533, 363] width 101 height 34
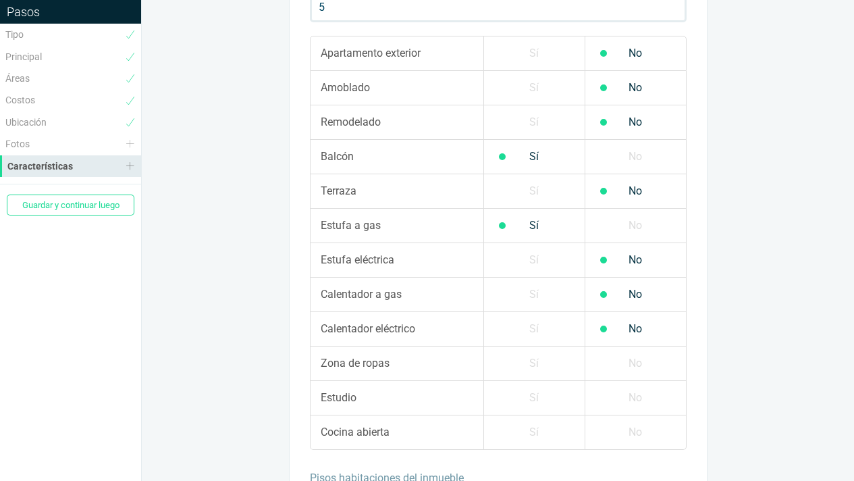
click at [0, 0] on input "Sí" at bounding box center [0, 0] width 0 height 0
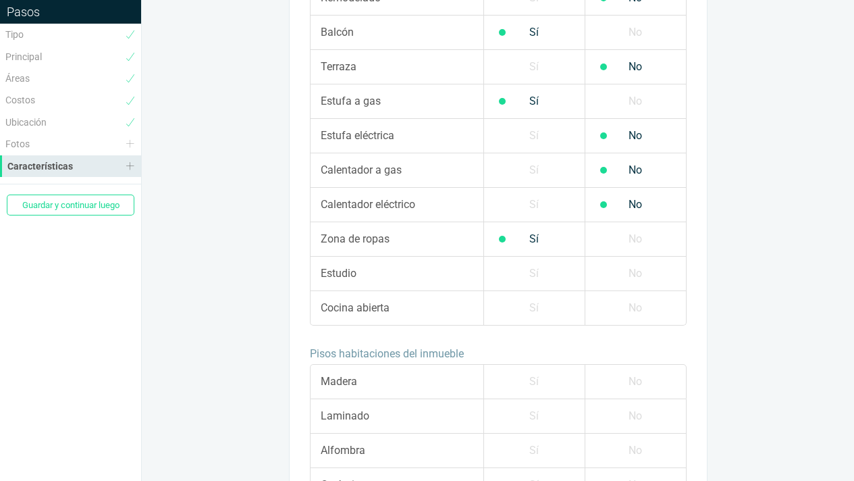
scroll to position [783, 0]
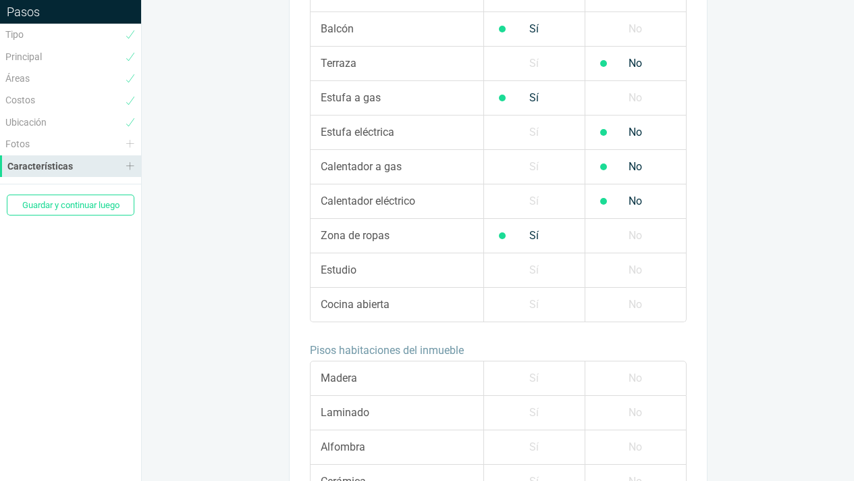
click at [529, 266] on label "Sí" at bounding box center [533, 270] width 101 height 34
click at [0, 0] on input "Sí" at bounding box center [0, 0] width 0 height 0
drag, startPoint x: 647, startPoint y: 309, endPoint x: 615, endPoint y: 352, distance: 53.1
click at [646, 309] on label "No" at bounding box center [635, 305] width 101 height 34
click at [0, 0] on input "No" at bounding box center [0, 0] width 0 height 0
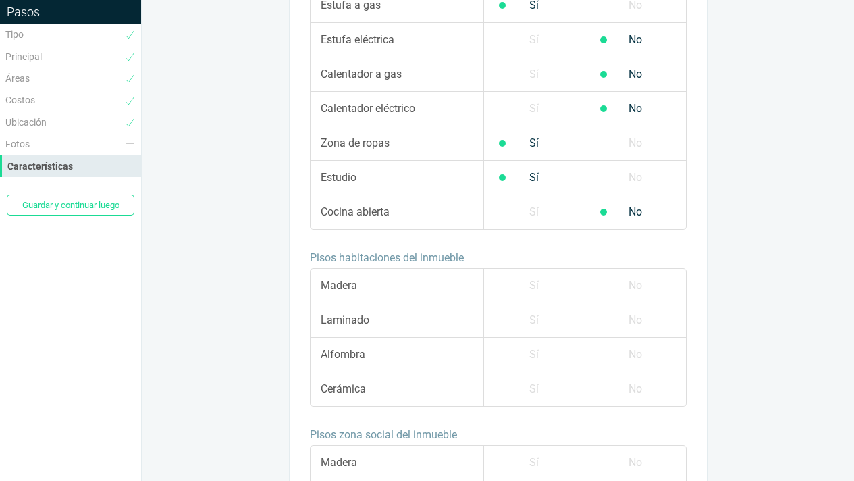
scroll to position [876, 0]
click at [542, 286] on label "Sí" at bounding box center [533, 285] width 101 height 34
click at [0, 0] on input "Sí" at bounding box center [0, 0] width 0 height 0
drag, startPoint x: 640, startPoint y: 321, endPoint x: 641, endPoint y: 348, distance: 26.4
click at [640, 322] on label "No" at bounding box center [635, 320] width 101 height 34
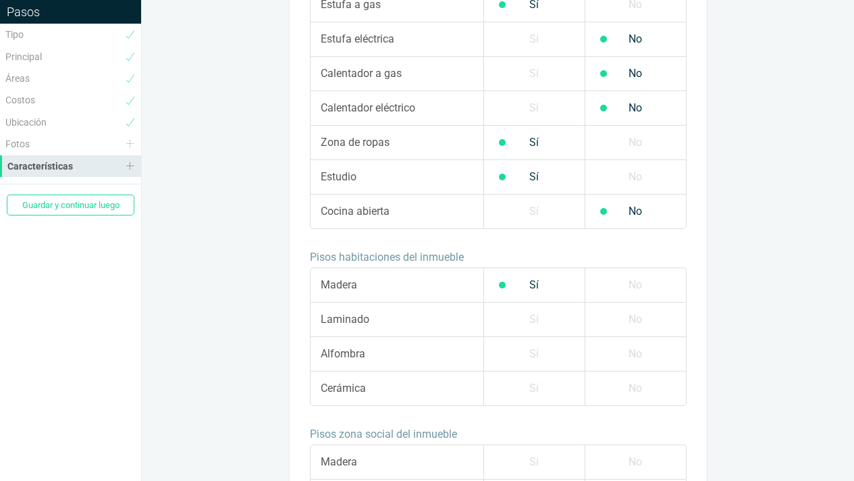
click at [0, 0] on input "No" at bounding box center [0, 0] width 0 height 0
click at [540, 357] on label "Sí" at bounding box center [533, 354] width 101 height 34
click at [0, 0] on input "Sí" at bounding box center [0, 0] width 0 height 0
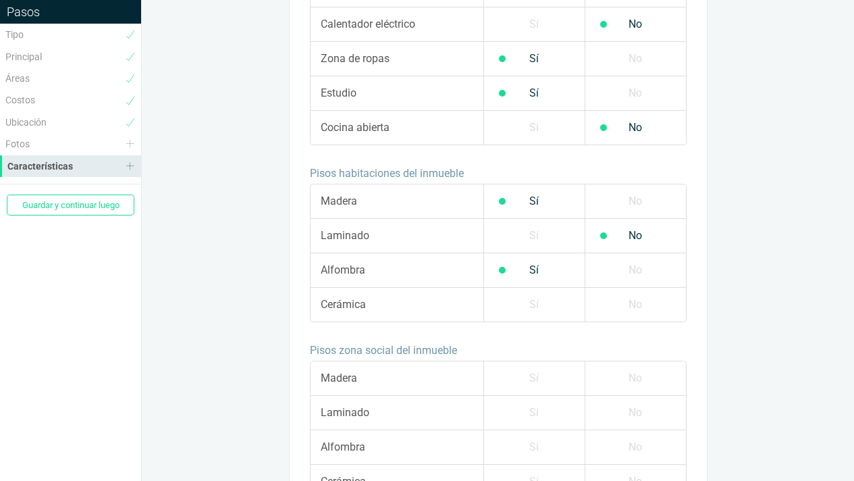
scroll to position [1044, 0]
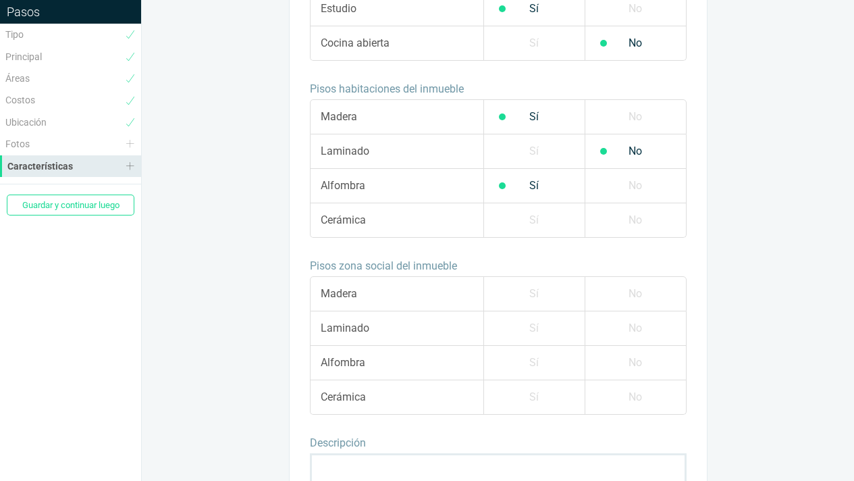
click at [539, 295] on label "Sí" at bounding box center [533, 294] width 101 height 34
click at [0, 0] on input "Sí" at bounding box center [0, 0] width 0 height 0
drag, startPoint x: 636, startPoint y: 323, endPoint x: 635, endPoint y: 359, distance: 35.1
click at [635, 330] on label "No" at bounding box center [635, 328] width 101 height 34
click at [0, 0] on input "No" at bounding box center [0, 0] width 0 height 0
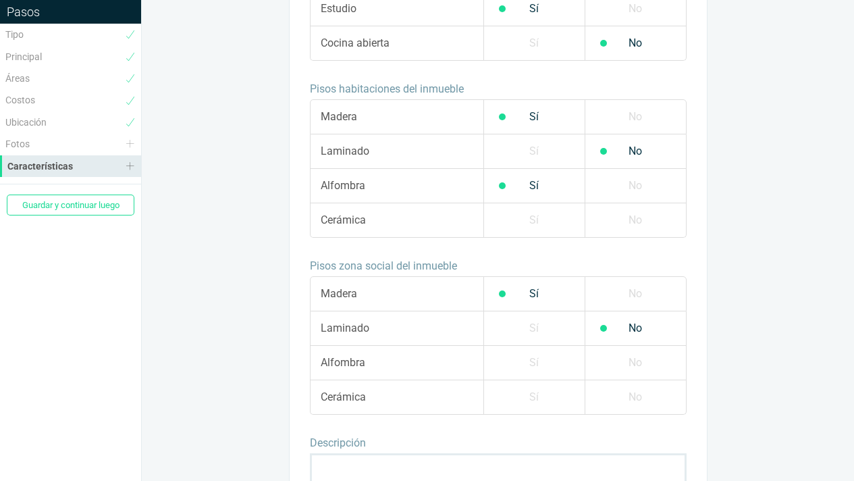
click at [638, 359] on label "No" at bounding box center [635, 363] width 101 height 34
click at [0, 0] on input "No" at bounding box center [0, 0] width 0 height 0
click at [621, 400] on label "No" at bounding box center [635, 397] width 101 height 34
click at [0, 0] on input "No" at bounding box center [0, 0] width 0 height 0
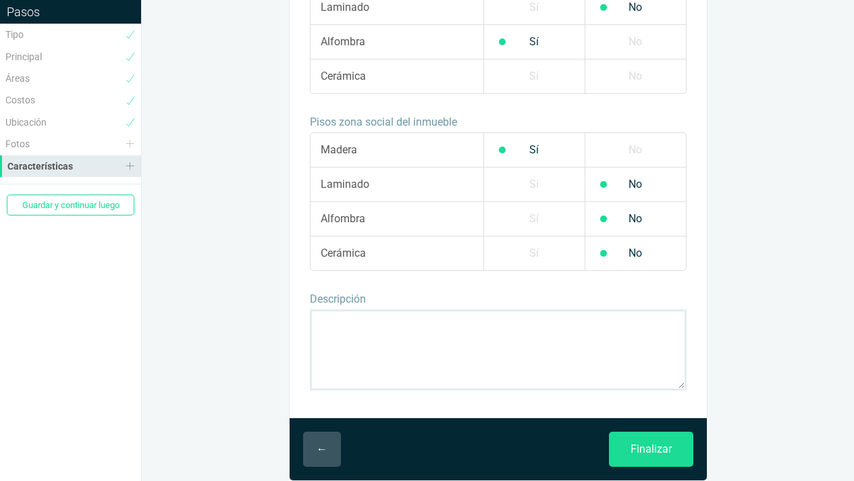
scroll to position [1190, 0]
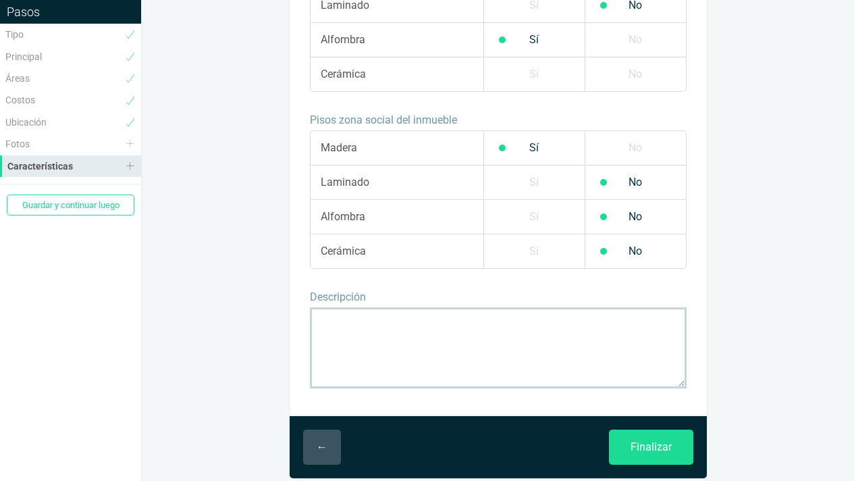
click at [454, 334] on textarea at bounding box center [498, 347] width 377 height 81
paste textarea "137 m² | 3 habitaciones | 2 parqueaderos ✨ Sala con chimenea, estar de alcobas,…"
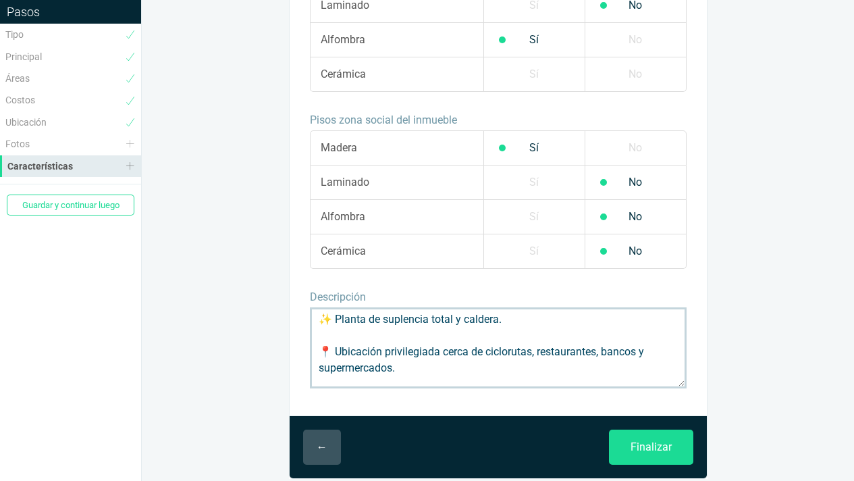
scroll to position [147, 0]
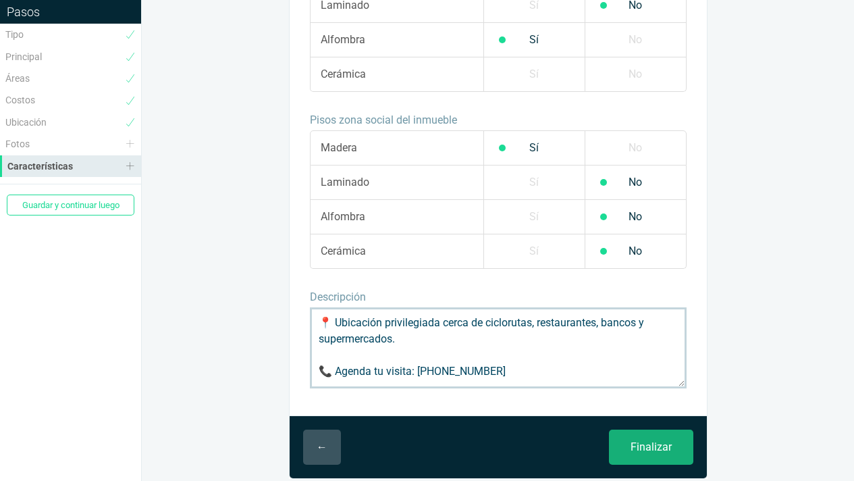
type textarea "137 m² | 3 habitaciones | 2 parqueaderos ✨ Sala con chimenea, estar de alcobas,…"
click at [652, 448] on input "Finalizar" at bounding box center [651, 446] width 84 height 35
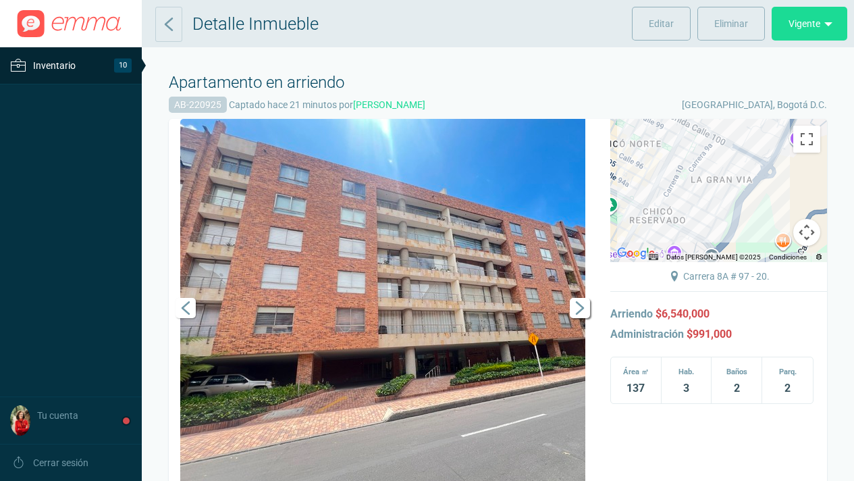
click at [579, 311] on span "Siguiente" at bounding box center [580, 308] width 20 height 20
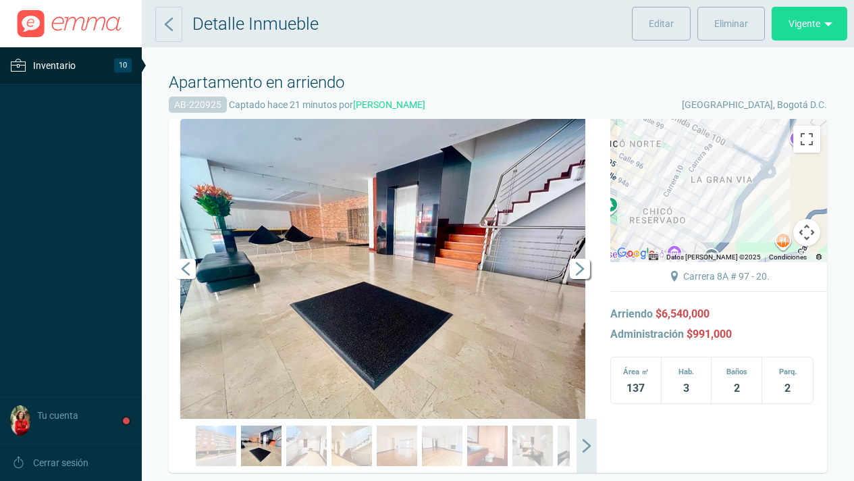
click at [583, 271] on span "Siguiente" at bounding box center [580, 269] width 20 height 20
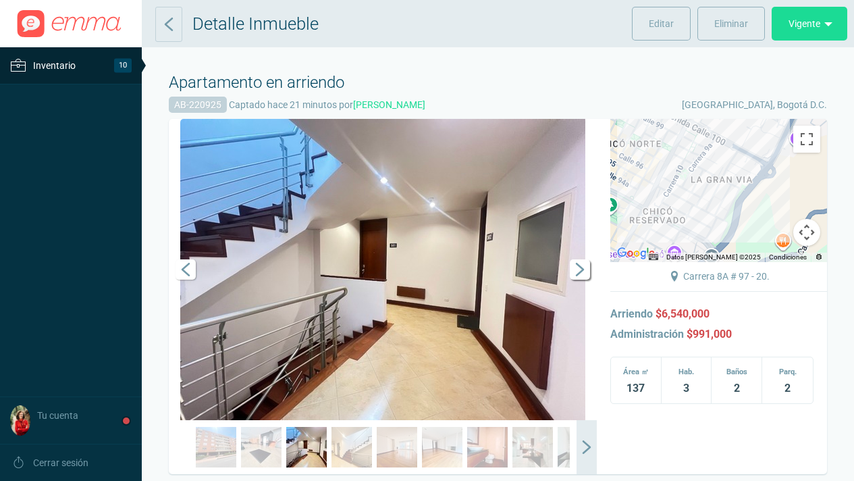
click at [583, 271] on span "Siguiente" at bounding box center [580, 269] width 20 height 20
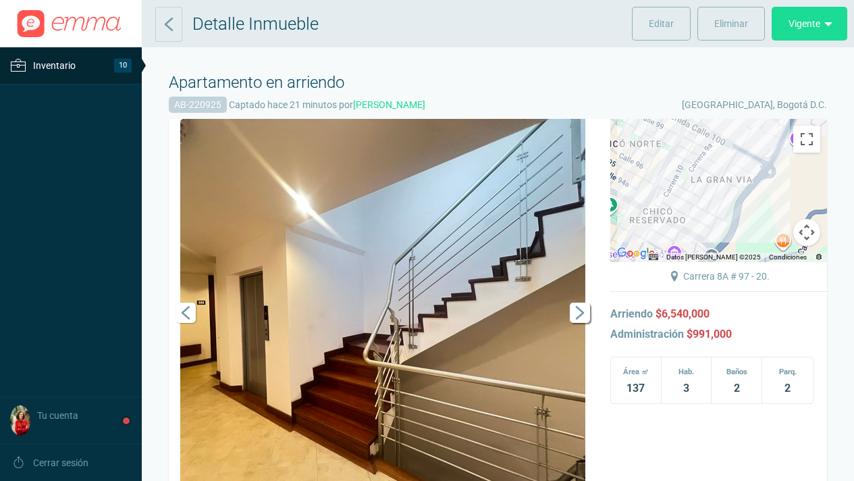
click at [577, 316] on span "Siguiente" at bounding box center [580, 313] width 20 height 20
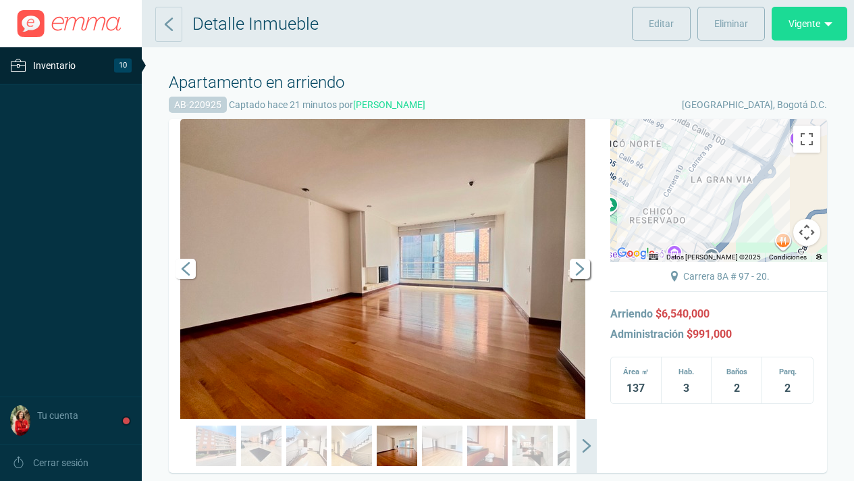
click at [585, 273] on span "Siguiente" at bounding box center [580, 269] width 20 height 20
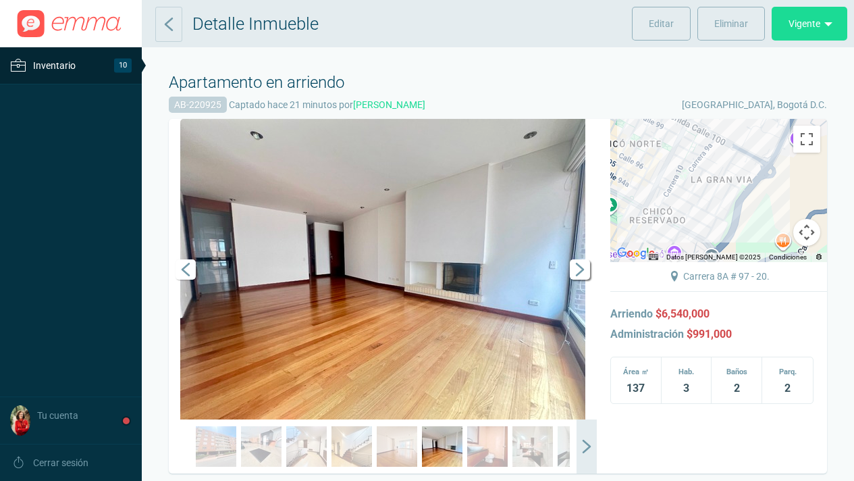
click at [578, 267] on span "Siguiente" at bounding box center [580, 269] width 20 height 20
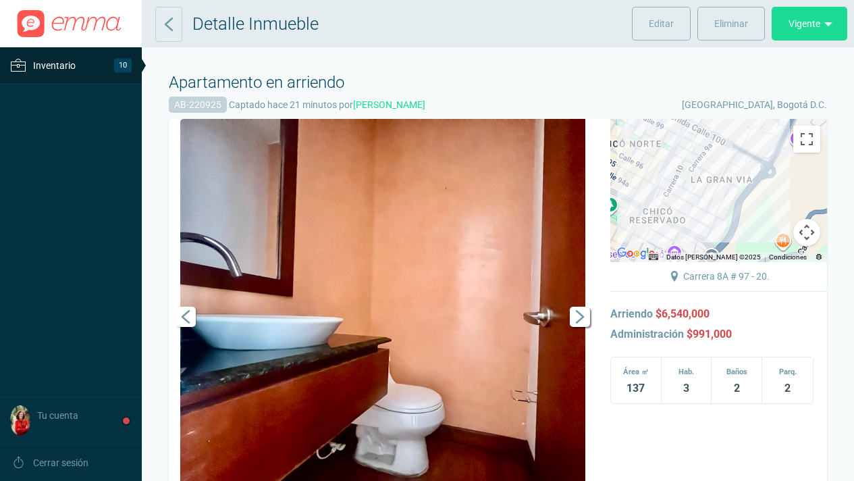
click at [576, 321] on span "Siguiente" at bounding box center [580, 317] width 20 height 20
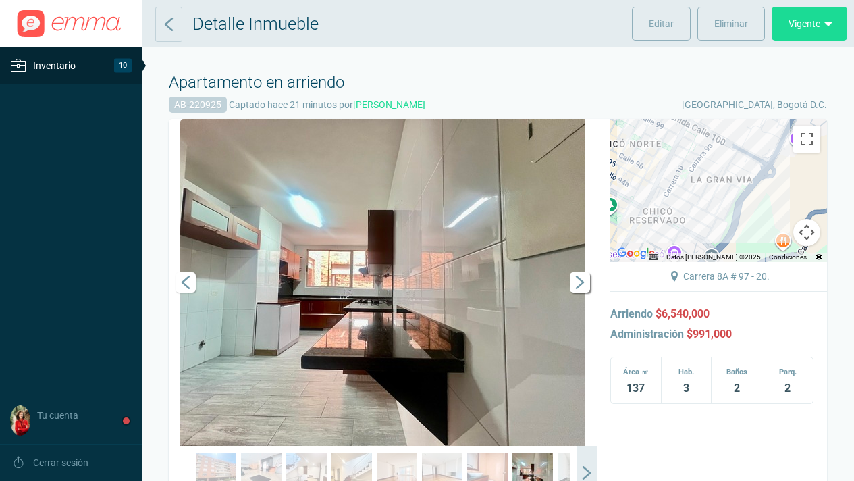
click at [586, 286] on span "Siguiente" at bounding box center [580, 282] width 20 height 20
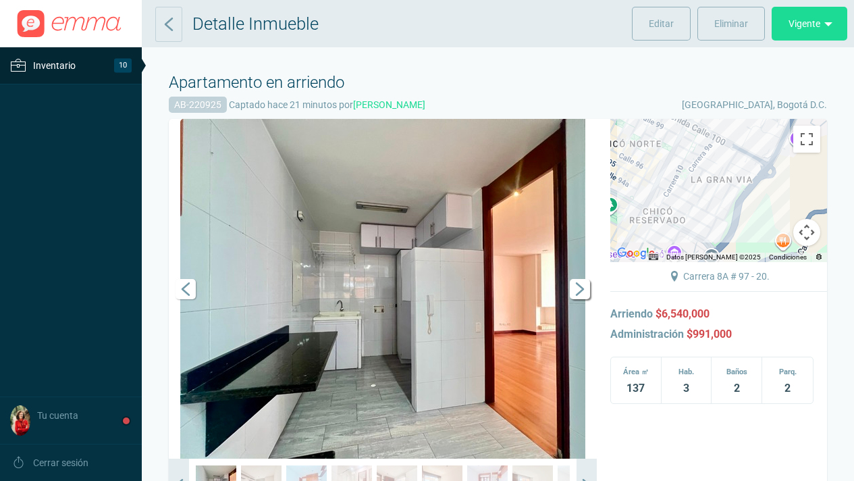
click at [583, 290] on span "Siguiente" at bounding box center [580, 289] width 20 height 20
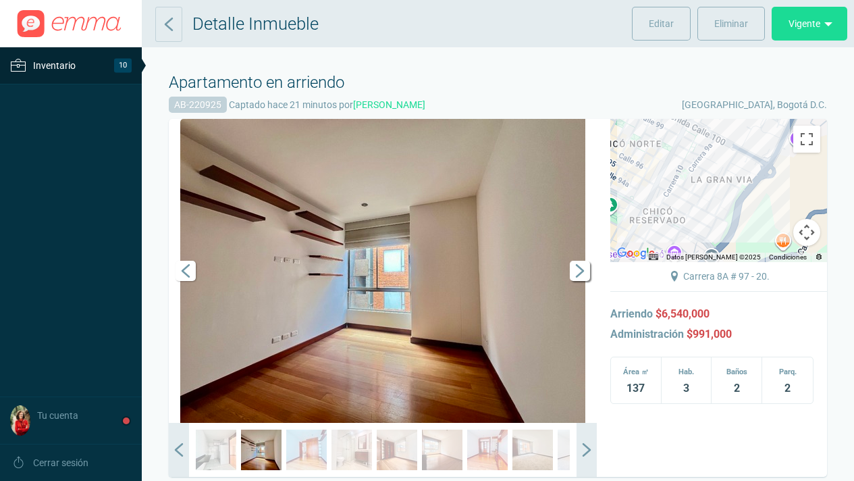
click at [583, 290] on link "Siguiente" at bounding box center [576, 271] width 41 height 304
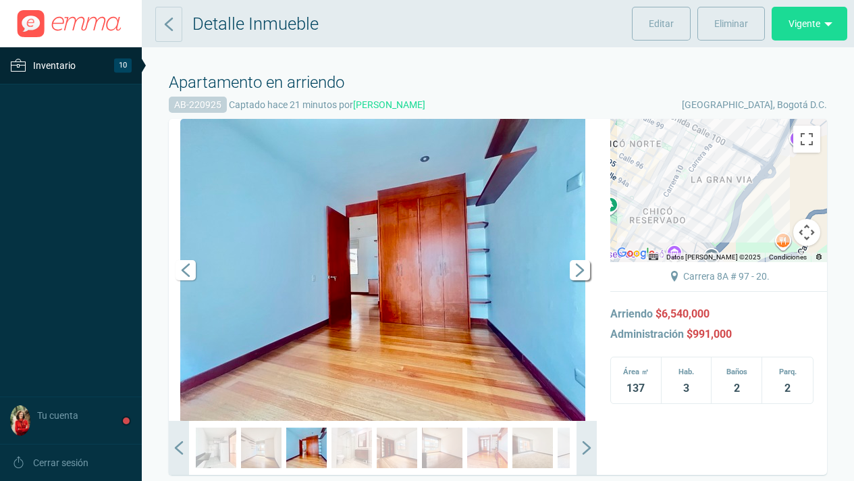
click at [577, 278] on span "Siguiente" at bounding box center [580, 270] width 20 height 20
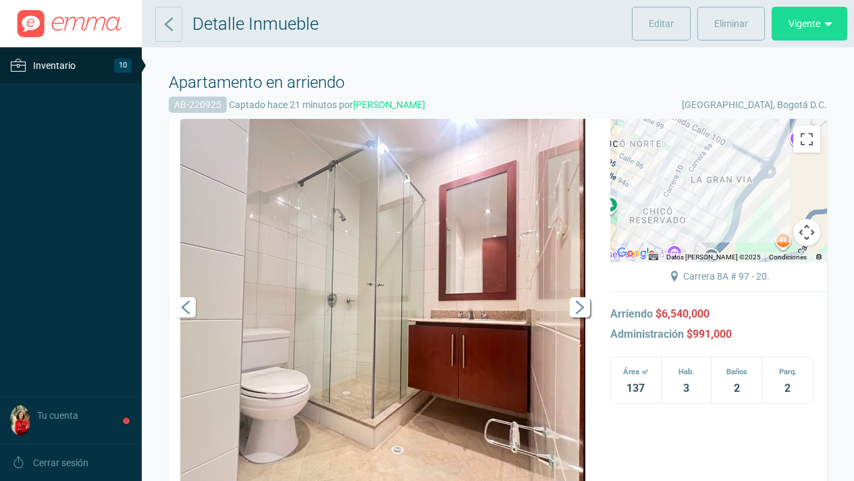
click at [583, 309] on span "Siguiente" at bounding box center [580, 307] width 20 height 20
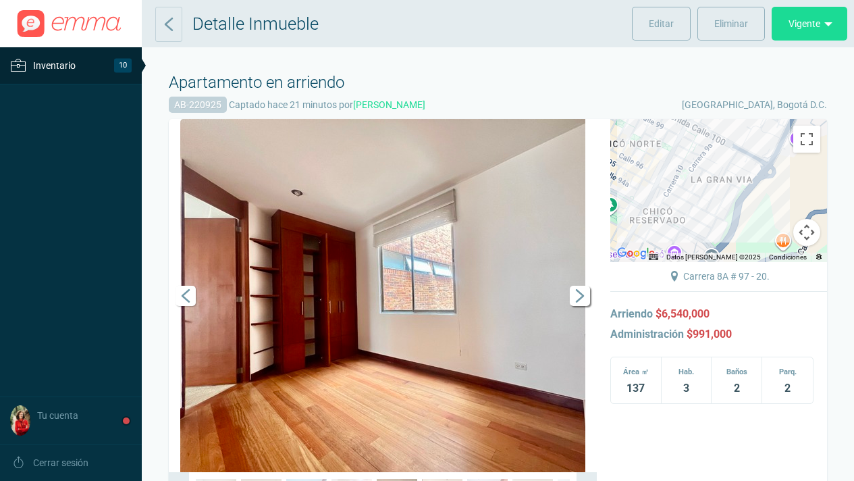
click at [584, 301] on span "Siguiente" at bounding box center [580, 296] width 20 height 20
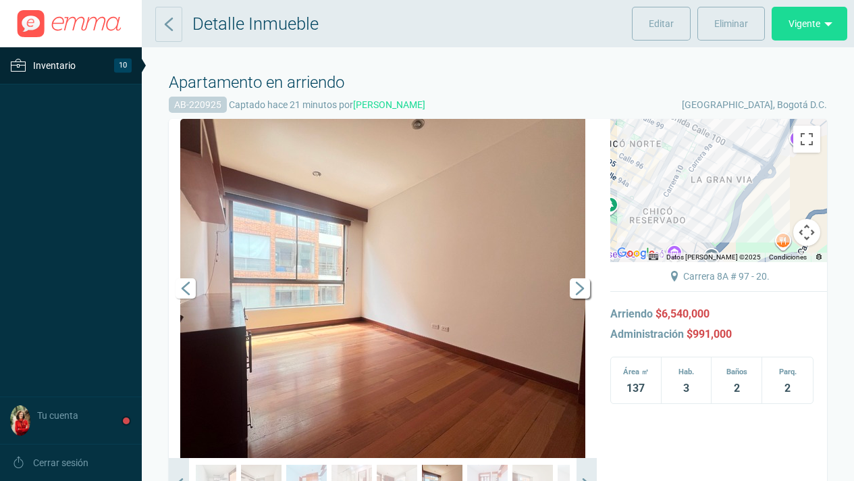
click at [584, 301] on link "Siguiente" at bounding box center [576, 288] width 41 height 339
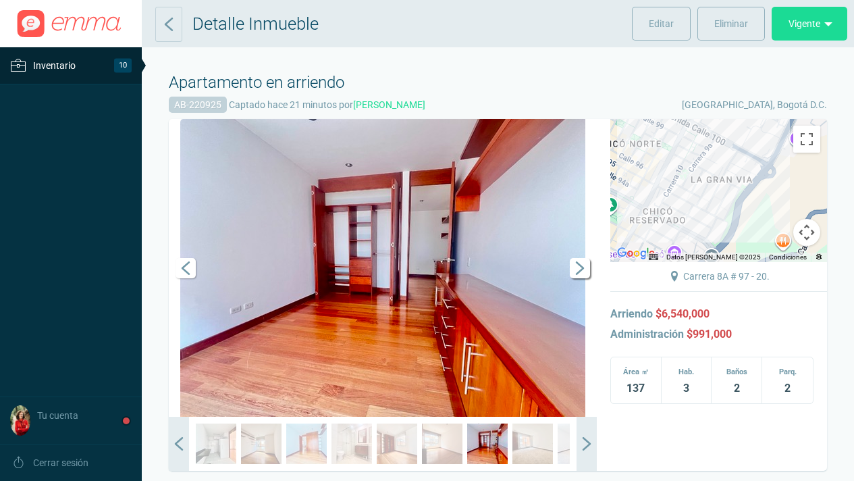
click at [582, 267] on span "Siguiente" at bounding box center [580, 268] width 20 height 20
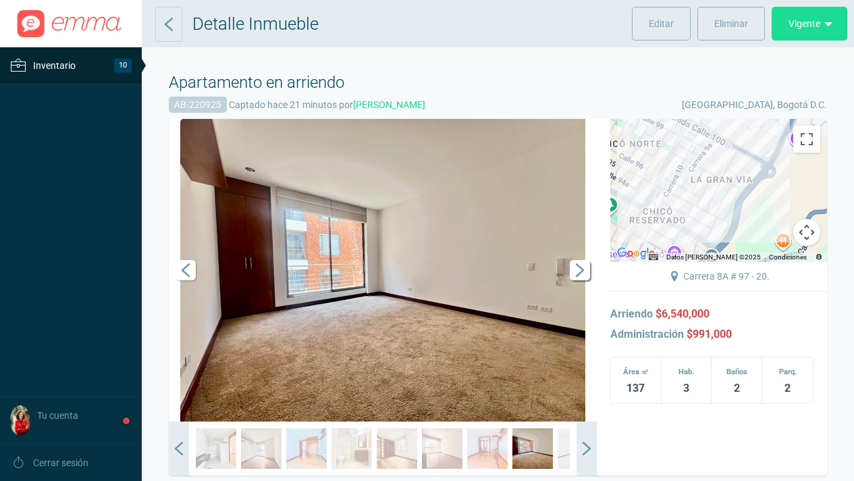
click at [582, 267] on span "Siguiente" at bounding box center [580, 270] width 20 height 20
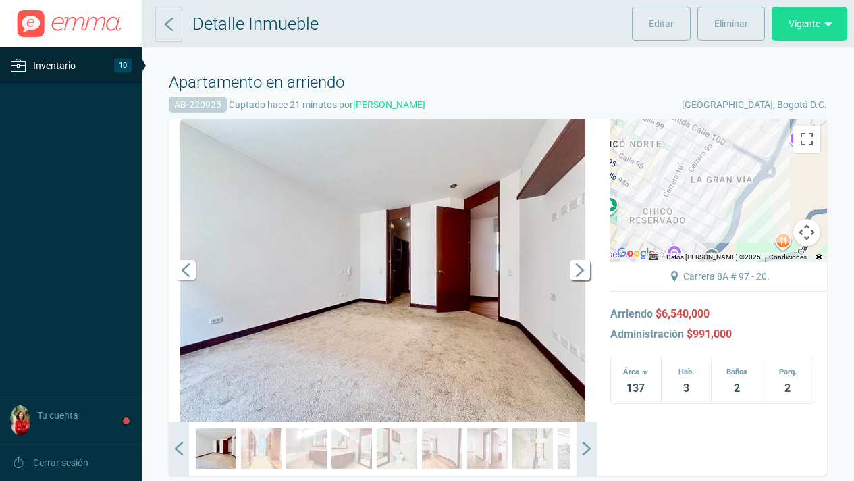
click at [582, 267] on span "Siguiente" at bounding box center [580, 270] width 20 height 20
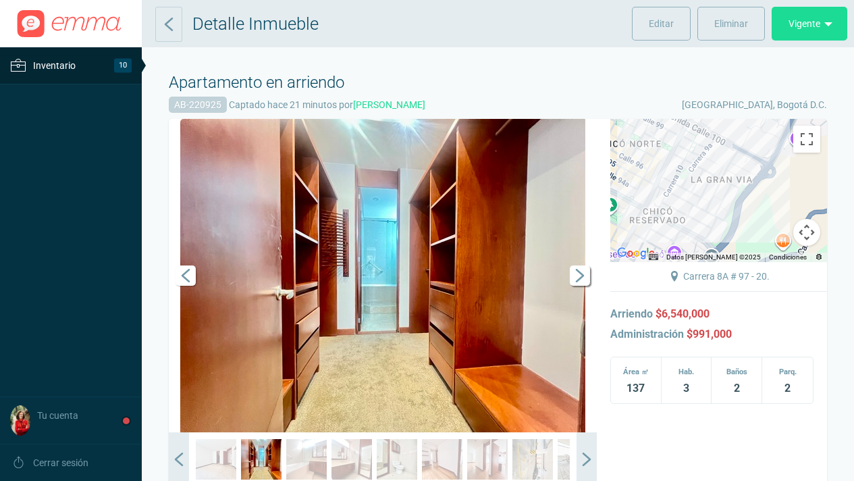
click at [582, 267] on span "Siguiente" at bounding box center [580, 275] width 20 height 20
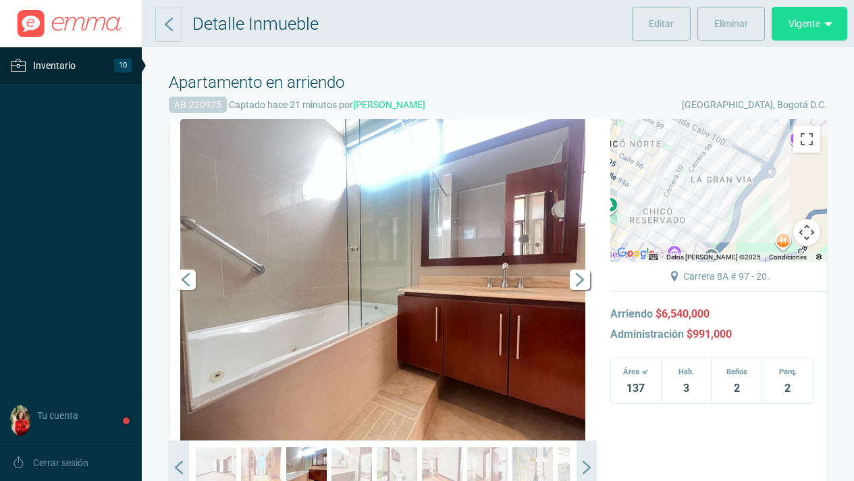
click at [582, 267] on link "Siguiente" at bounding box center [576, 279] width 41 height 321
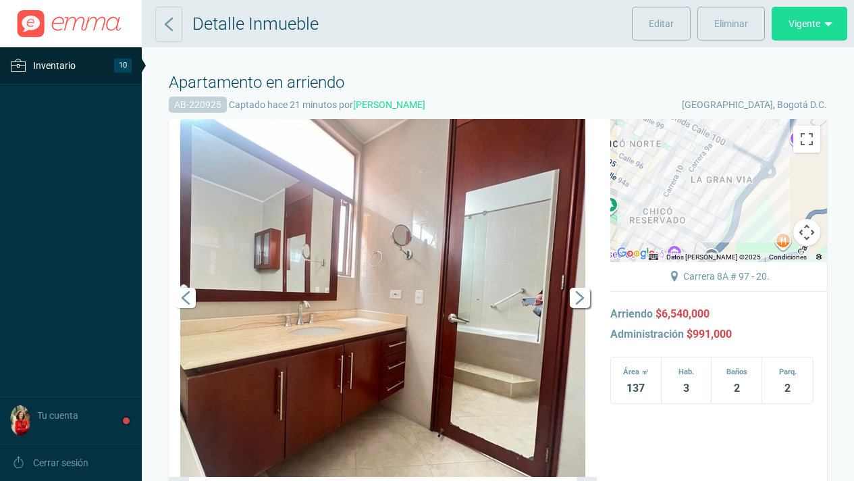
click at [573, 300] on span "Siguiente" at bounding box center [580, 298] width 20 height 20
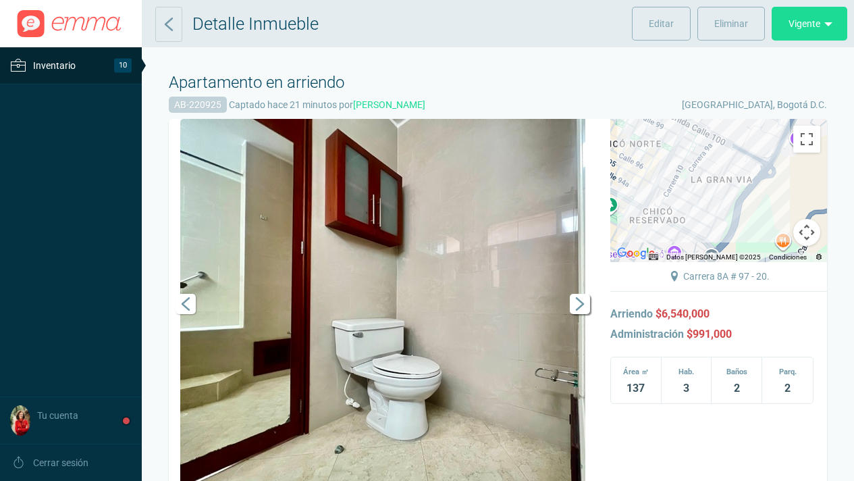
click at [573, 300] on span "Siguiente" at bounding box center [580, 304] width 20 height 20
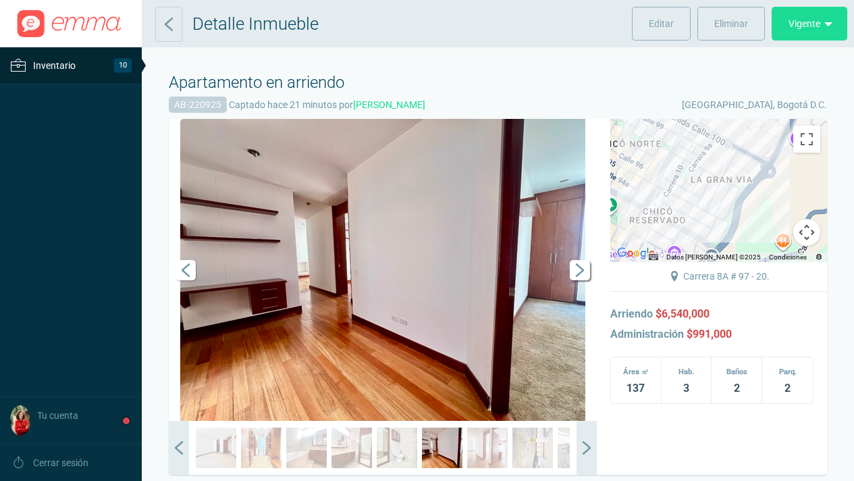
click at [579, 268] on span "Siguiente" at bounding box center [580, 270] width 20 height 20
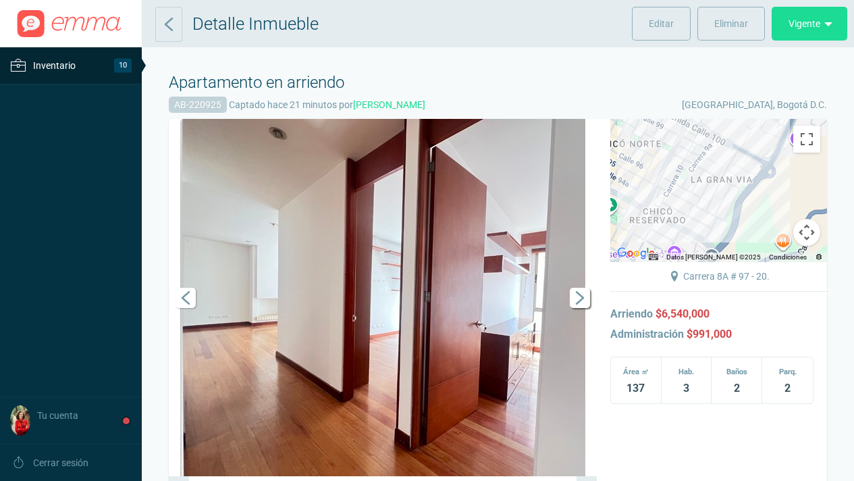
click at [581, 296] on span "Siguiente" at bounding box center [580, 298] width 20 height 20
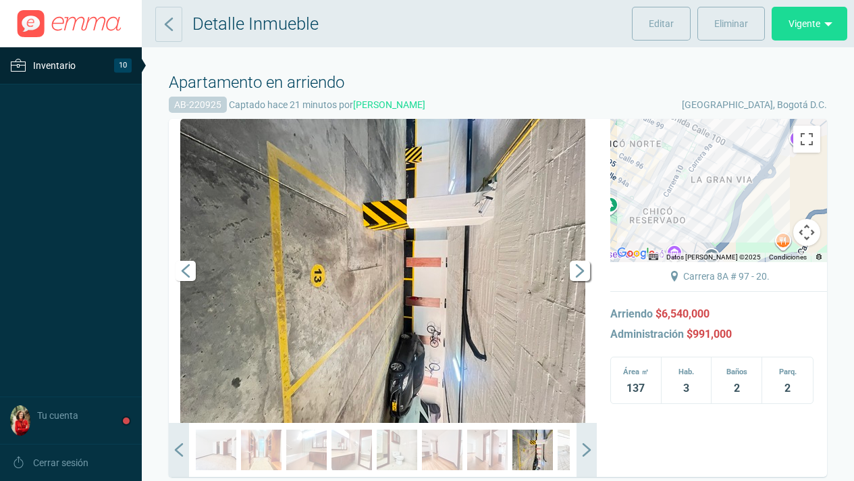
click at [581, 270] on span "Siguiente" at bounding box center [580, 271] width 20 height 20
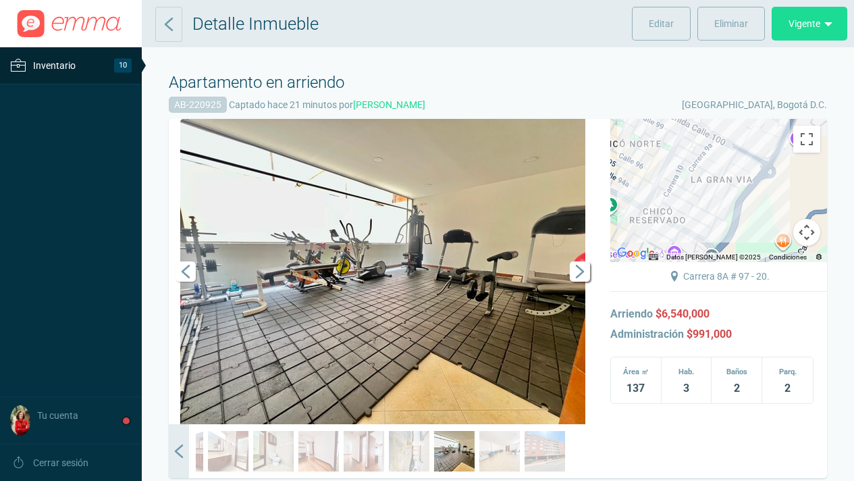
click at [581, 270] on span "Siguiente" at bounding box center [580, 271] width 20 height 20
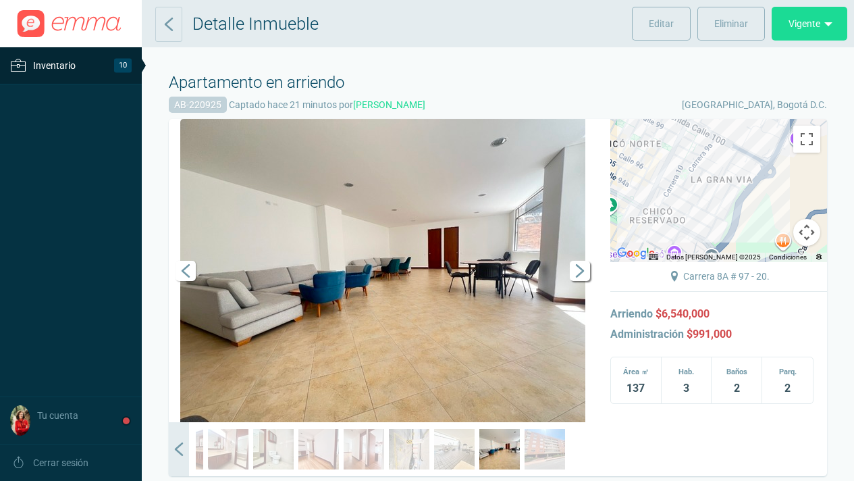
click at [581, 270] on span "Siguiente" at bounding box center [580, 271] width 20 height 20
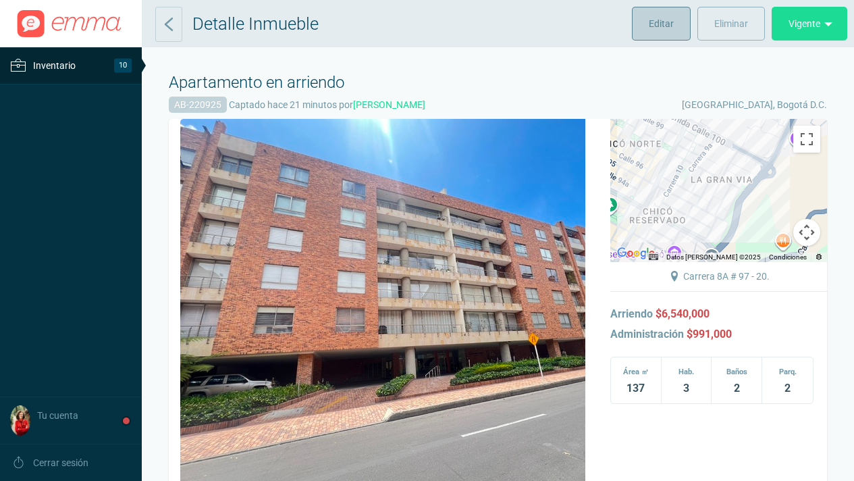
click at [657, 24] on span "Editar" at bounding box center [661, 24] width 25 height 34
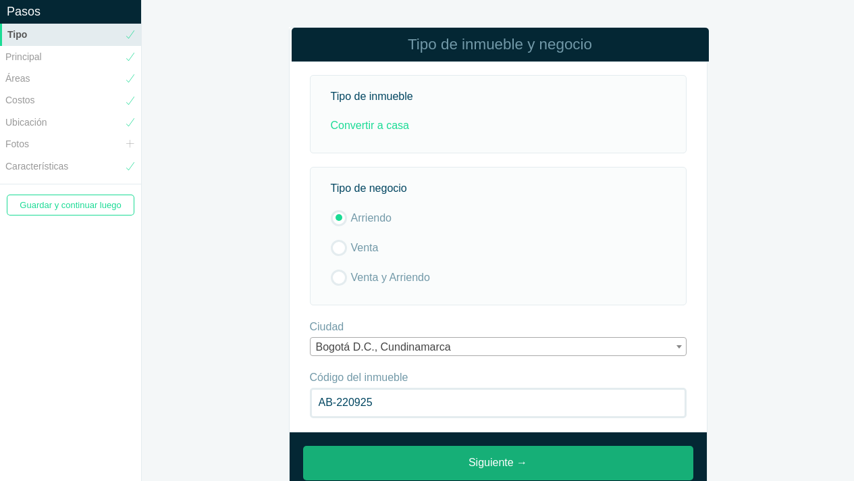
click at [506, 456] on link "Siguiente →" at bounding box center [498, 463] width 390 height 34
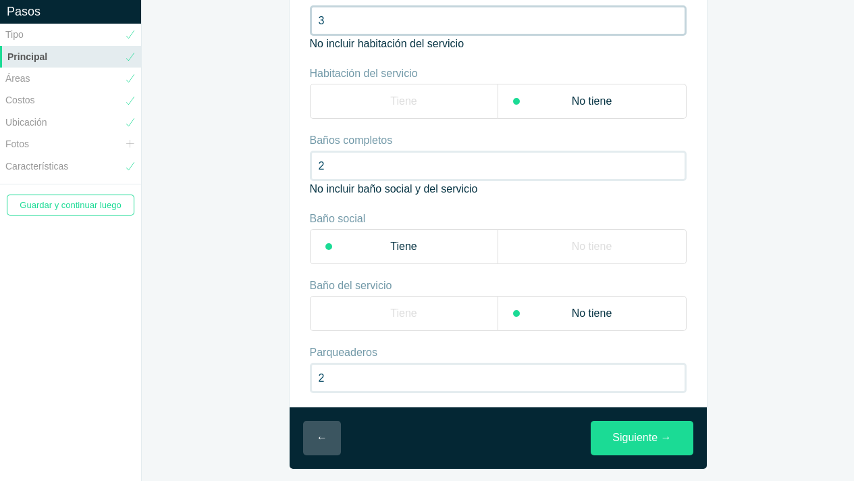
scroll to position [90, 0]
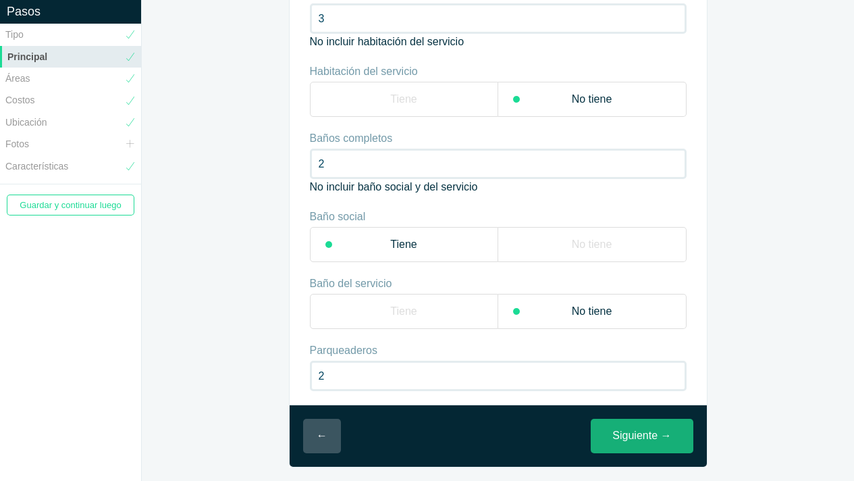
click at [639, 431] on link "Siguiente →" at bounding box center [642, 436] width 102 height 34
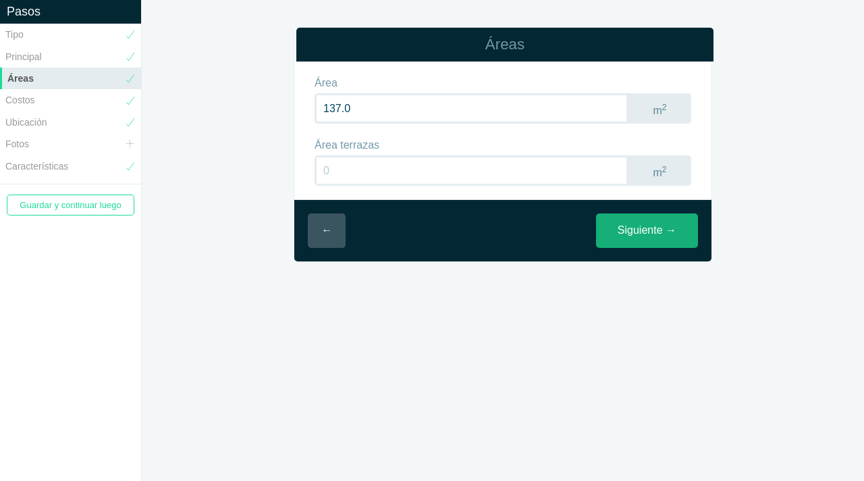
click at [640, 239] on link "Siguiente →" at bounding box center [647, 230] width 102 height 34
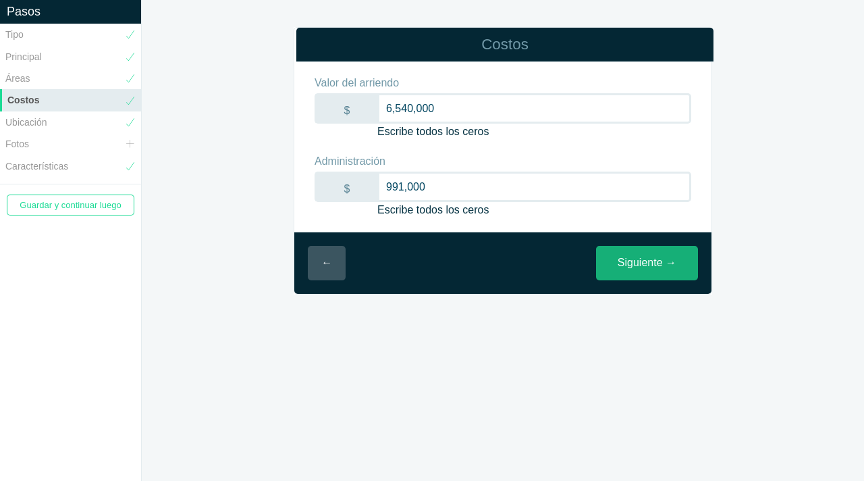
click at [645, 265] on link "Siguiente →" at bounding box center [647, 263] width 102 height 34
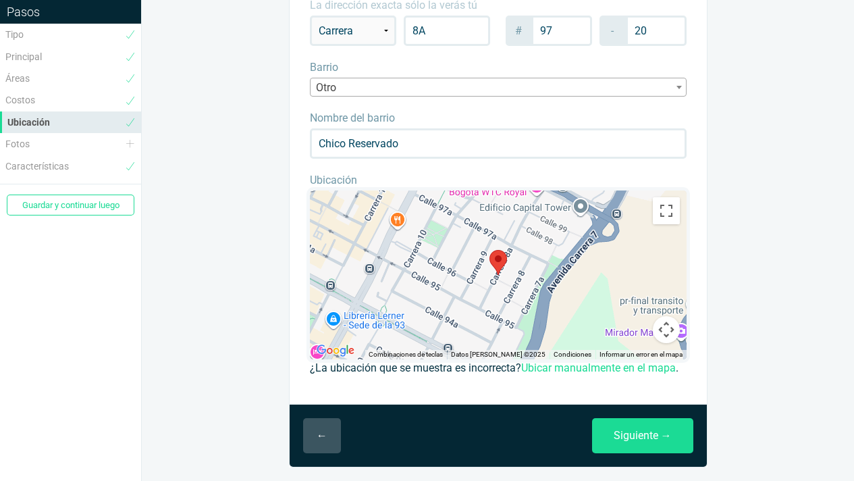
scroll to position [110, 0]
click at [651, 443] on link "Siguiente →" at bounding box center [642, 435] width 101 height 35
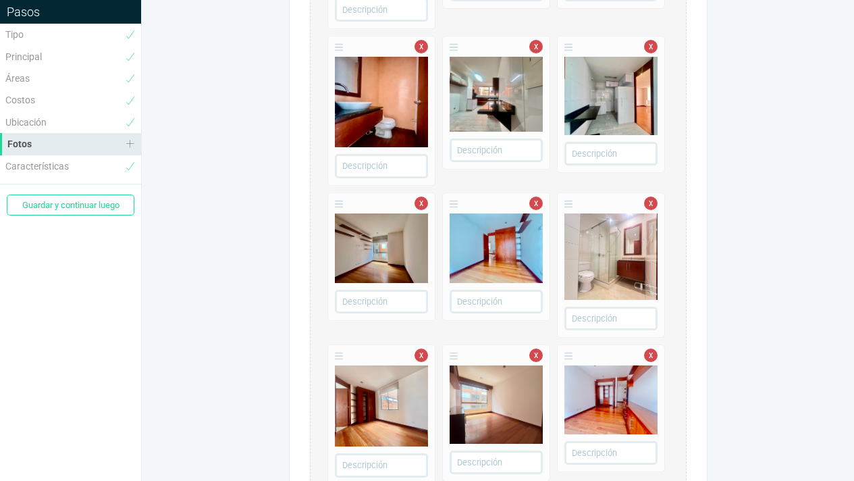
scroll to position [901, 0]
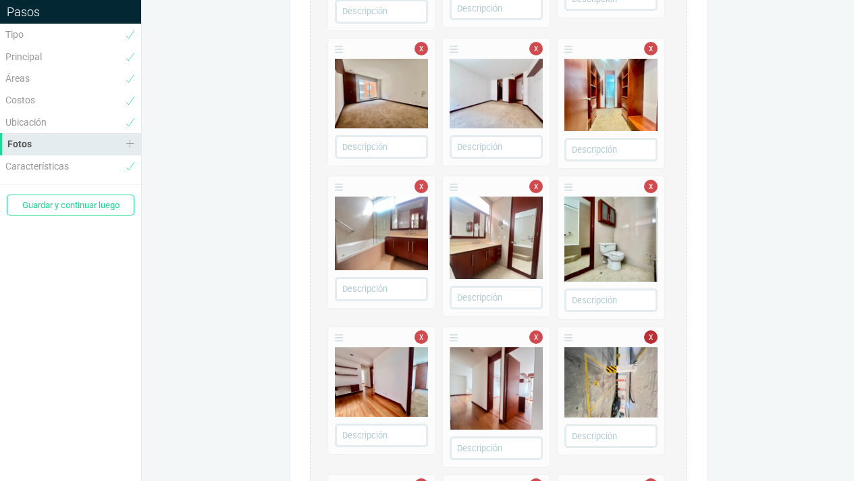
click at [653, 338] on link "x" at bounding box center [651, 337] width 14 height 14
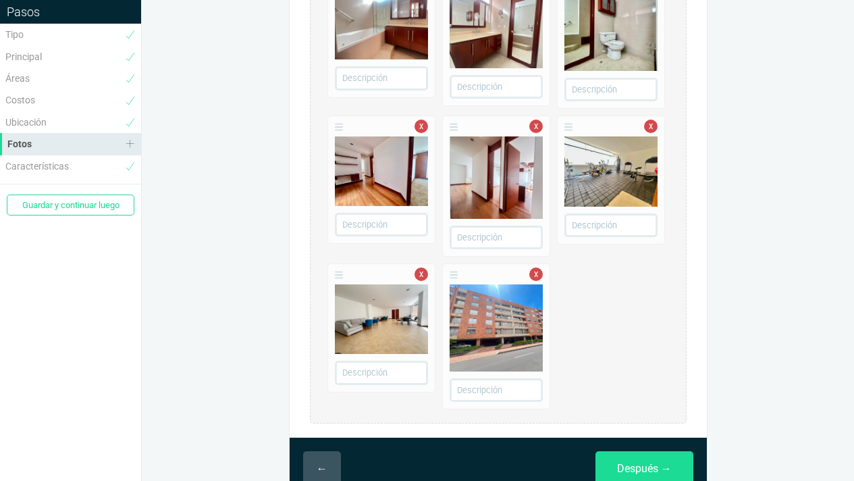
scroll to position [1125, 0]
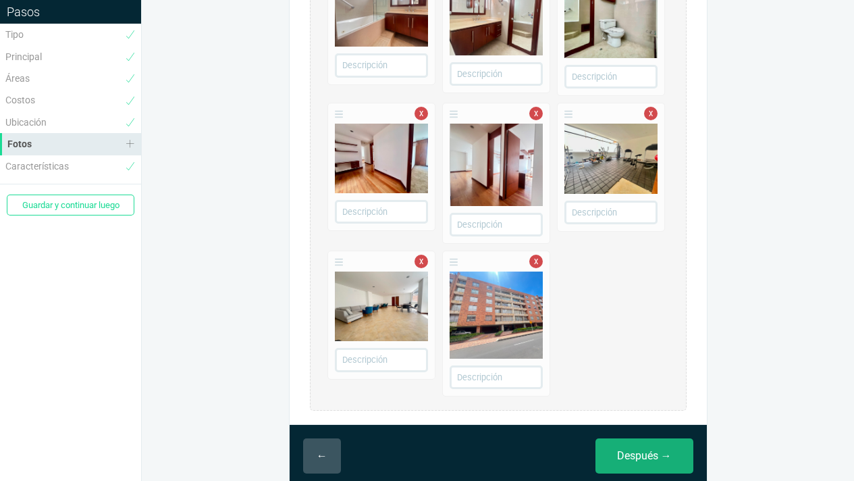
click at [651, 454] on link "Después →" at bounding box center [645, 455] width 98 height 35
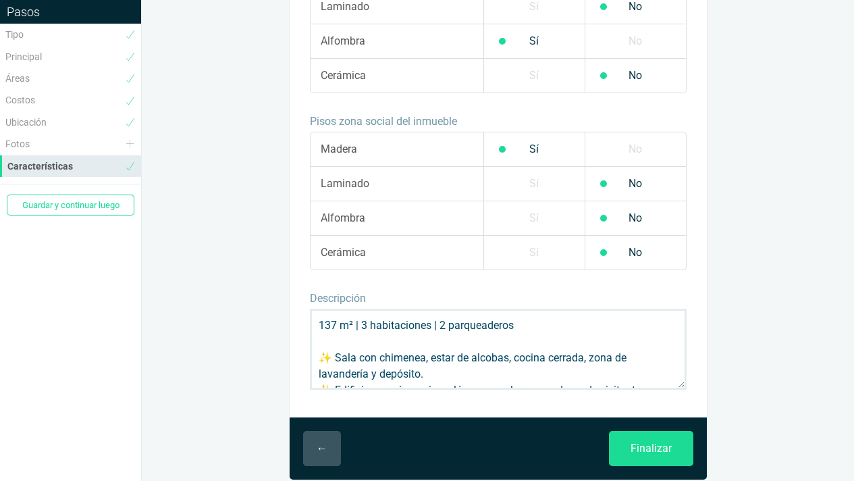
scroll to position [1201, 0]
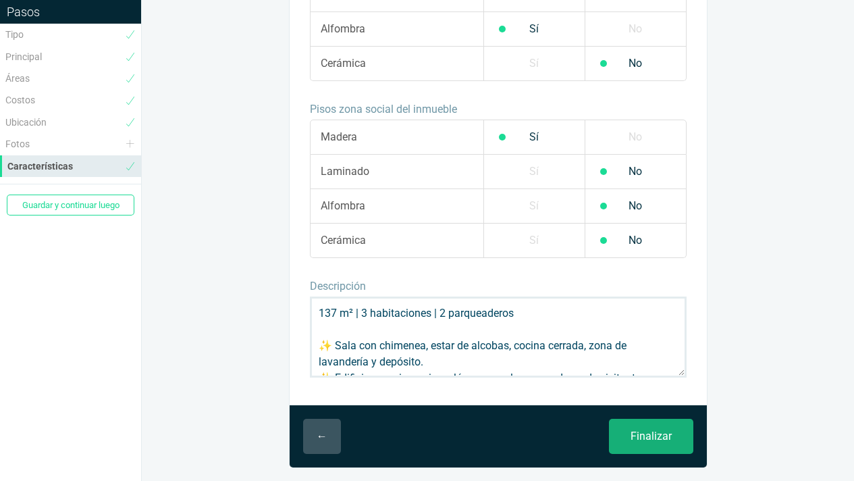
click at [660, 436] on input "Finalizar" at bounding box center [651, 436] width 84 height 35
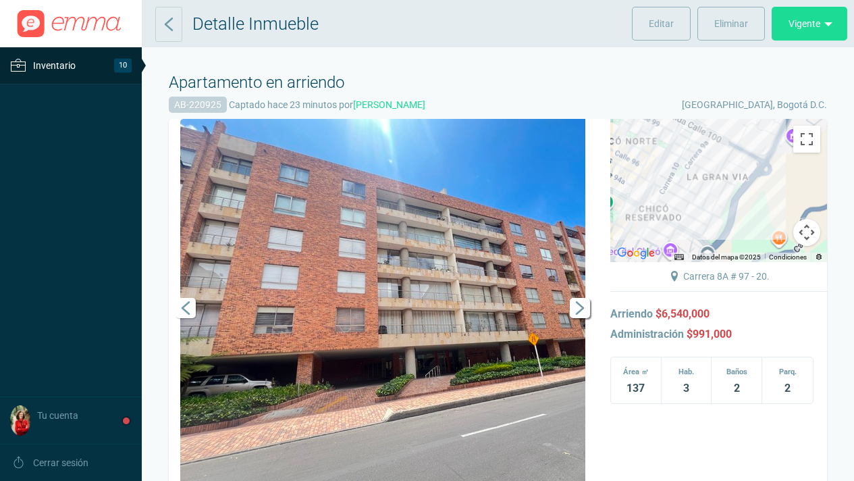
click at [583, 309] on span "Siguiente" at bounding box center [580, 308] width 20 height 20
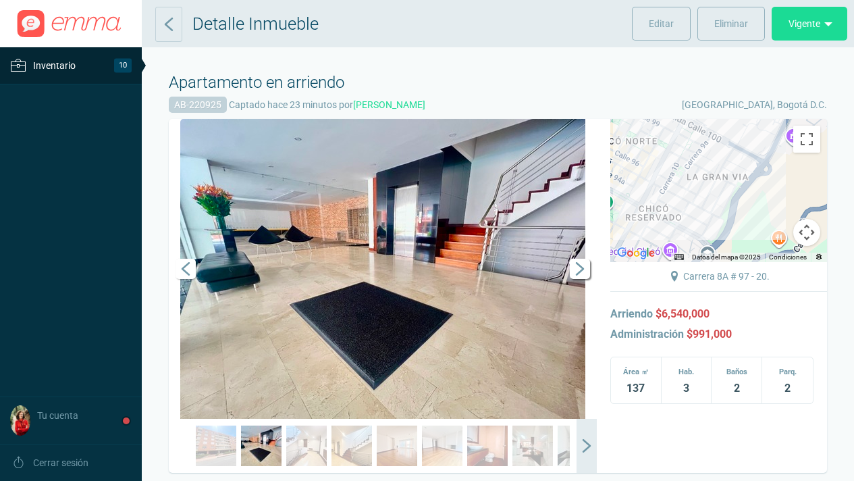
click at [575, 267] on span "Siguiente" at bounding box center [580, 269] width 20 height 20
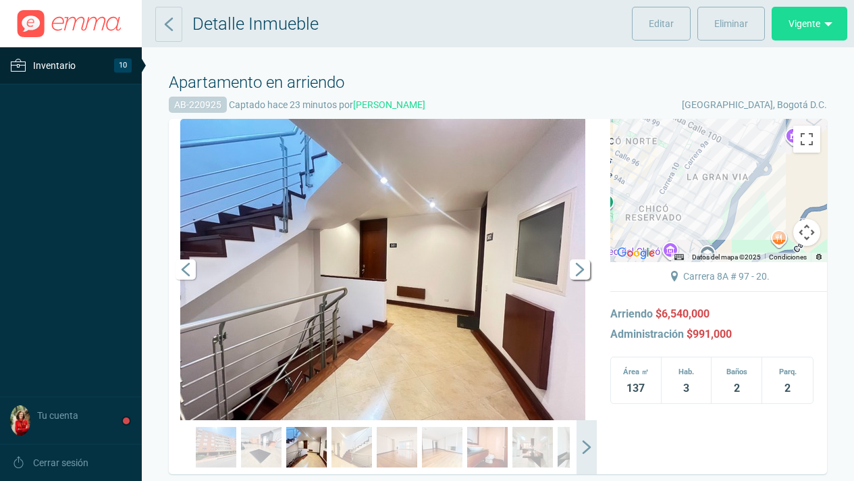
click at [575, 270] on span "Siguiente" at bounding box center [580, 269] width 20 height 20
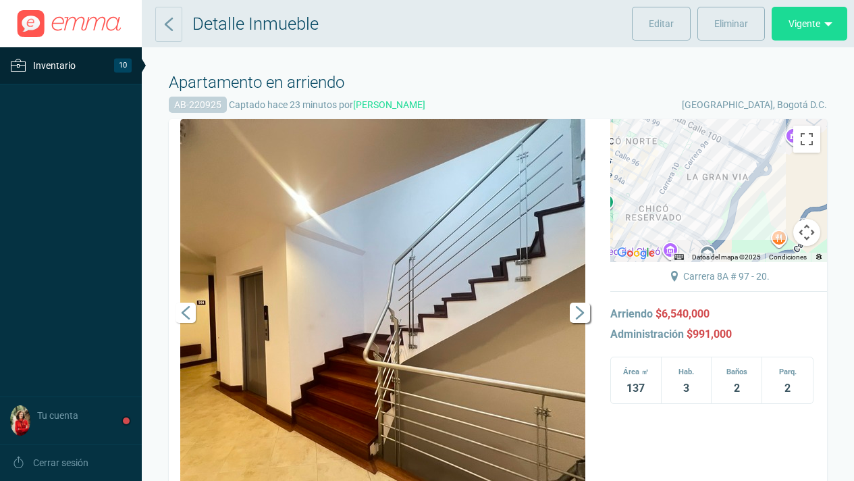
click at [575, 317] on span "Siguiente" at bounding box center [580, 313] width 20 height 20
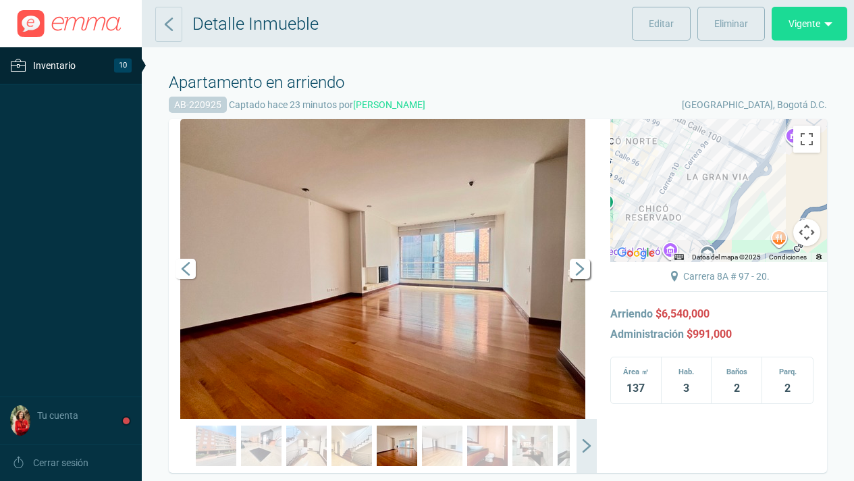
click at [584, 269] on span "Siguiente" at bounding box center [580, 269] width 20 height 20
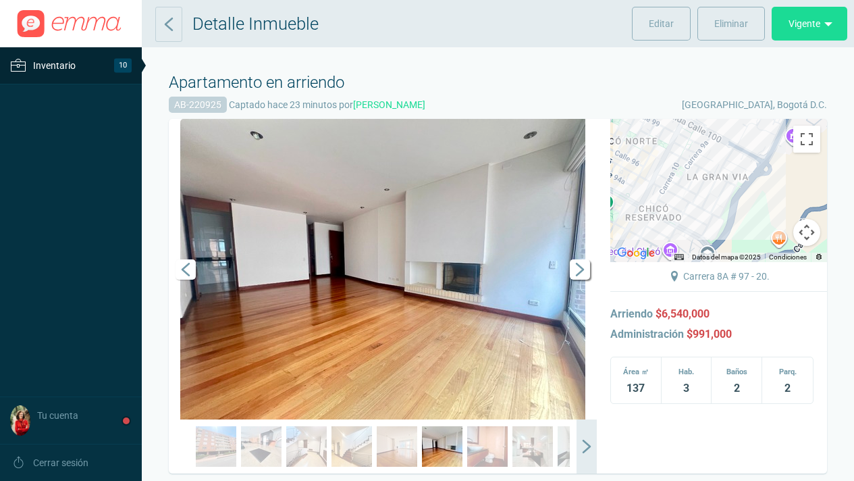
click at [584, 269] on span "Siguiente" at bounding box center [580, 269] width 20 height 20
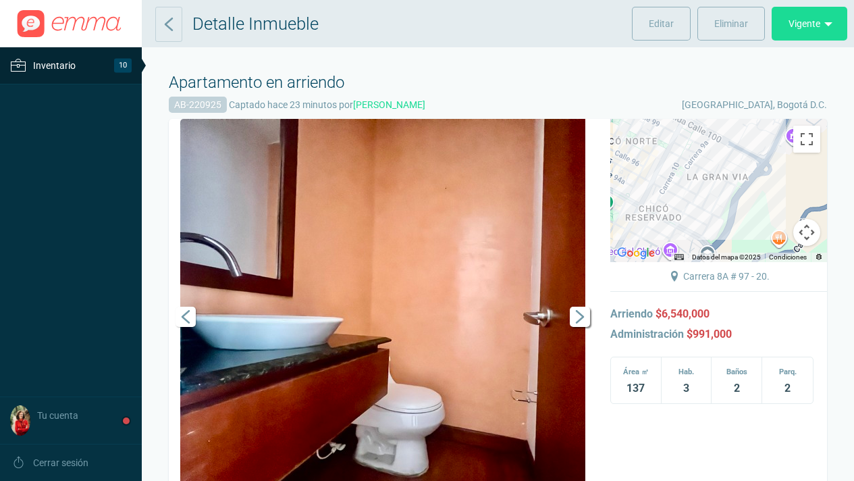
click at [571, 315] on span "Siguiente" at bounding box center [580, 317] width 20 height 20
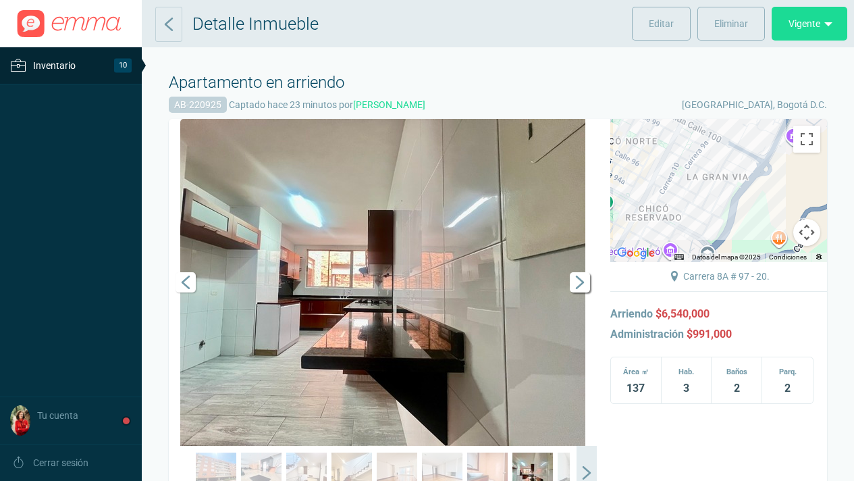
click at [583, 286] on span "Siguiente" at bounding box center [580, 282] width 20 height 20
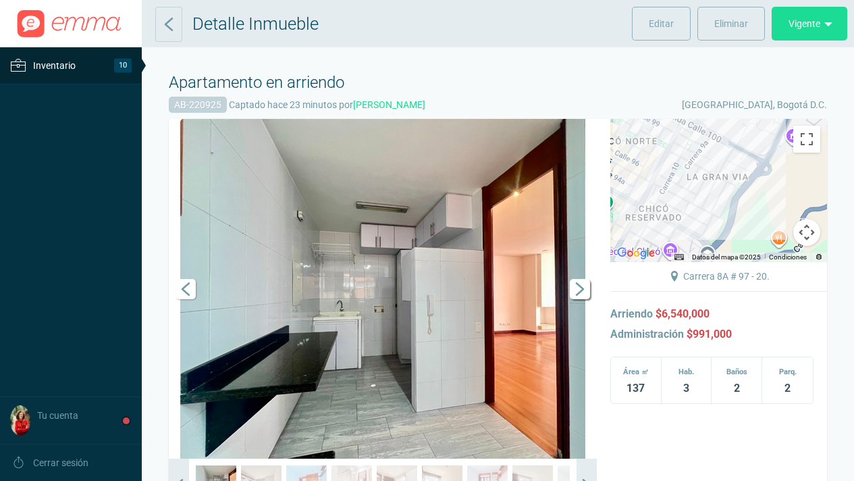
click at [577, 292] on span "Siguiente" at bounding box center [580, 289] width 20 height 20
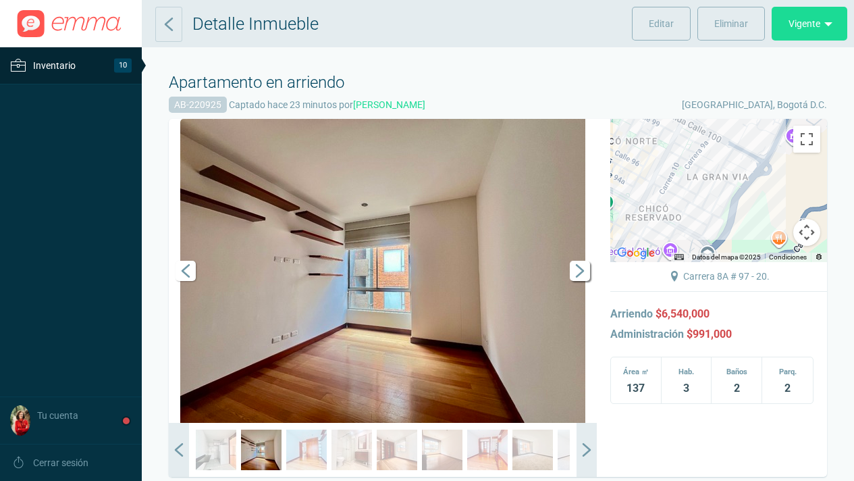
click at [571, 280] on span "Siguiente" at bounding box center [580, 271] width 20 height 20
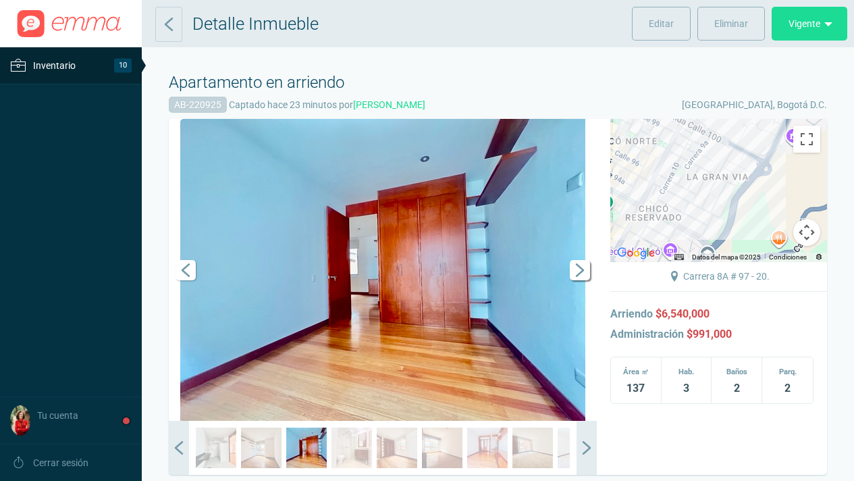
click at [571, 280] on link "Siguiente" at bounding box center [576, 270] width 41 height 302
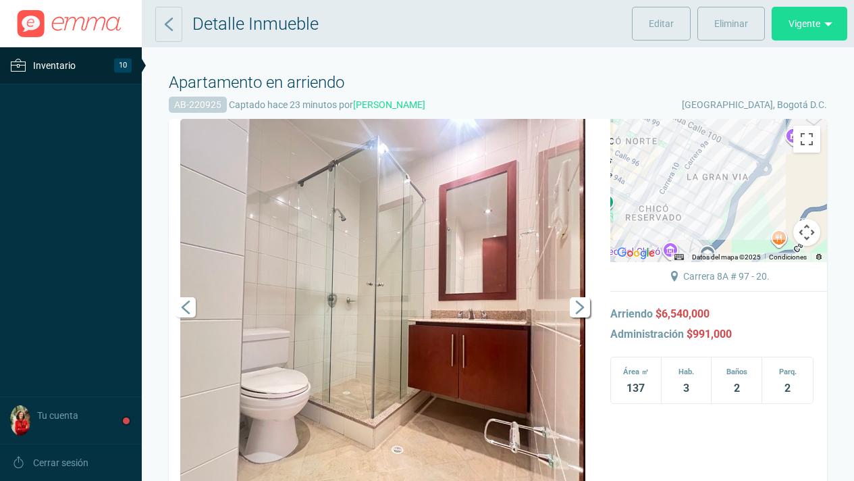
click at [579, 300] on span "Siguiente" at bounding box center [580, 307] width 20 height 20
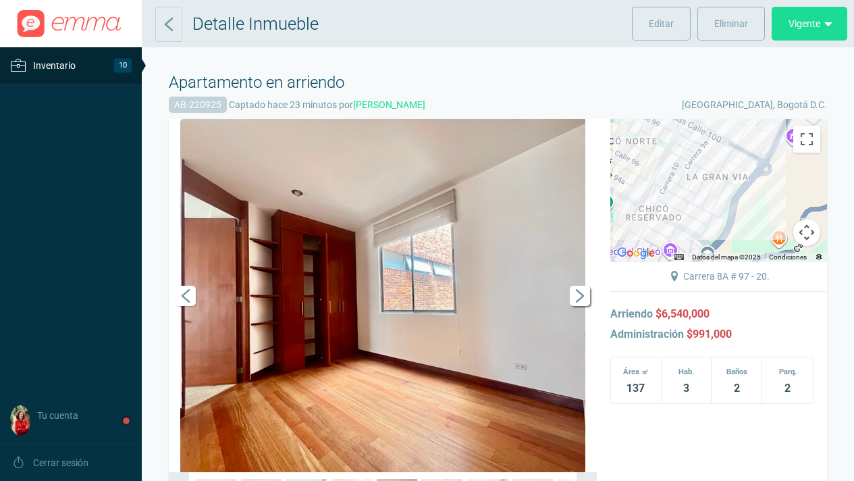
click at [579, 300] on span "Siguiente" at bounding box center [580, 296] width 20 height 20
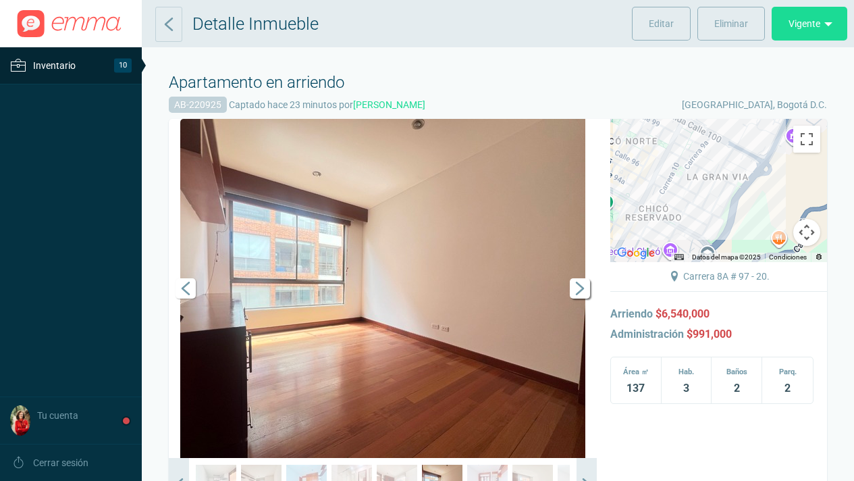
click at [579, 300] on link "Siguiente" at bounding box center [576, 288] width 41 height 339
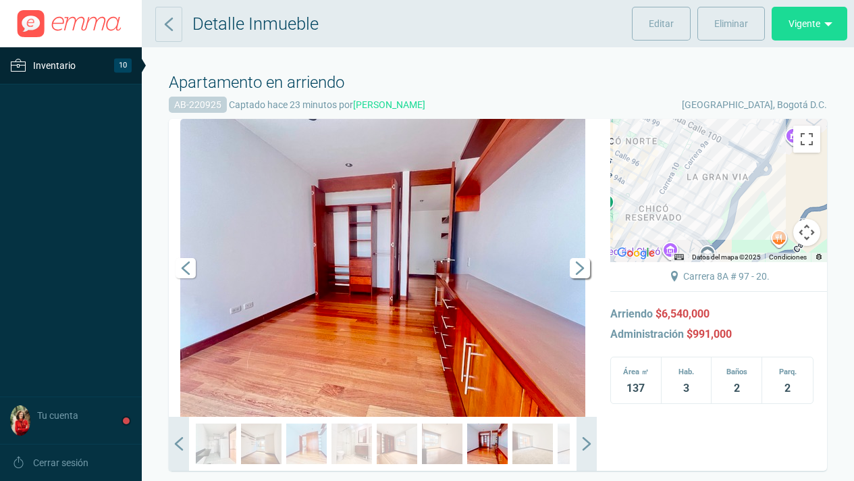
click at [581, 272] on span "Siguiente" at bounding box center [580, 268] width 20 height 20
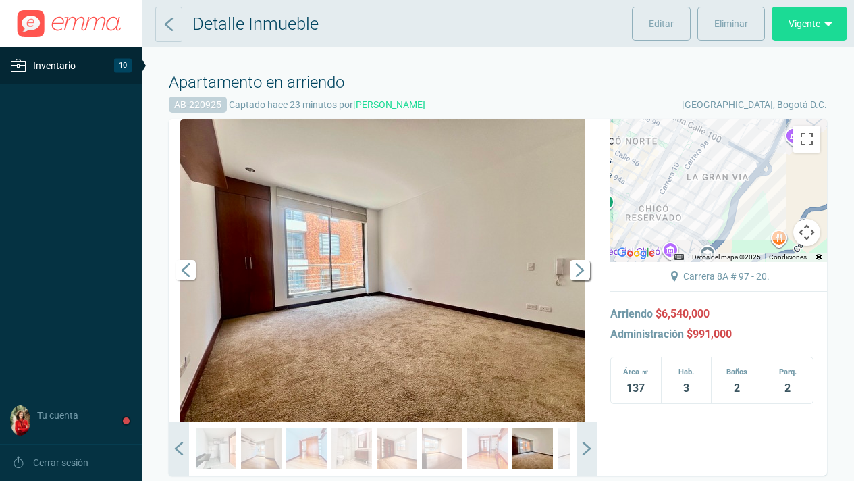
click at [581, 272] on span "Siguiente" at bounding box center [580, 270] width 20 height 20
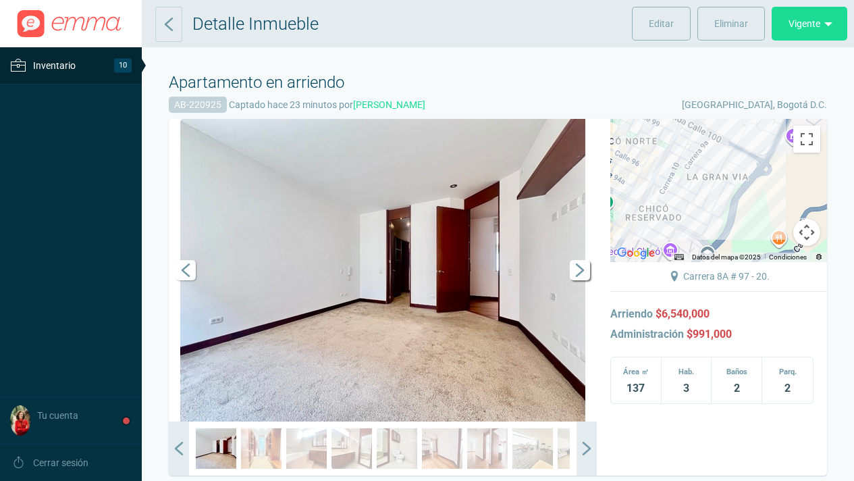
click at [581, 272] on span "Siguiente" at bounding box center [580, 270] width 20 height 20
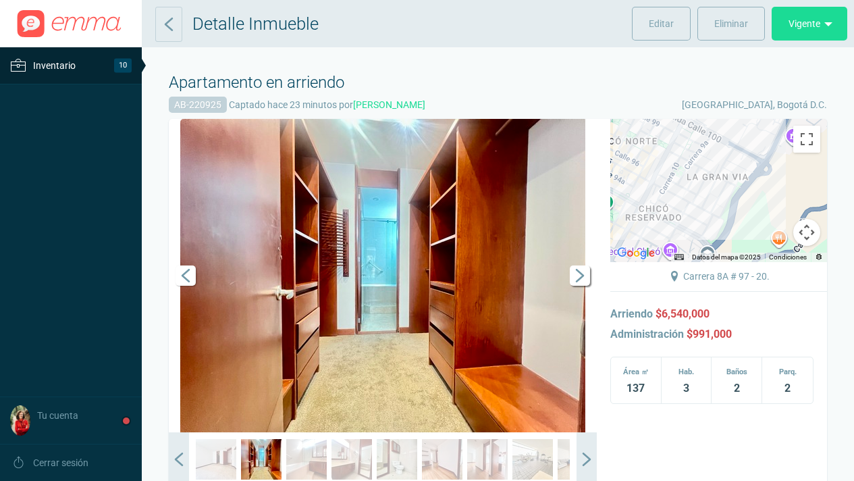
click at [581, 272] on span "Siguiente" at bounding box center [580, 275] width 20 height 20
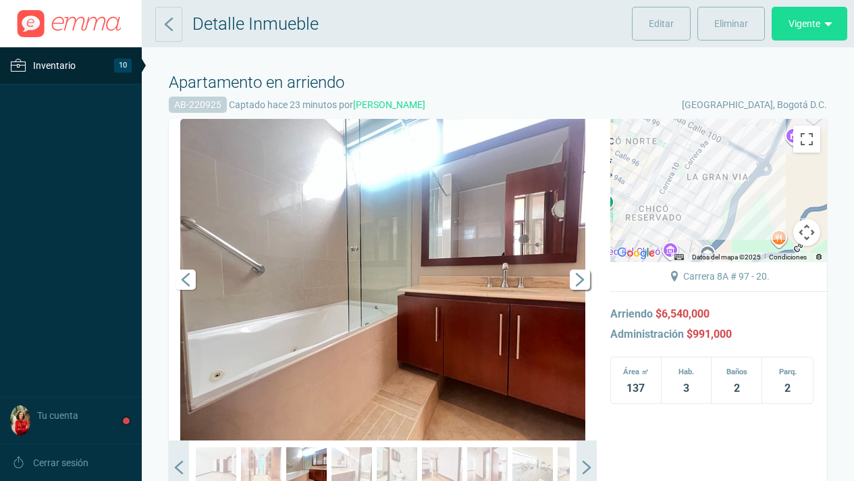
click at [581, 272] on span "Siguiente" at bounding box center [580, 279] width 20 height 20
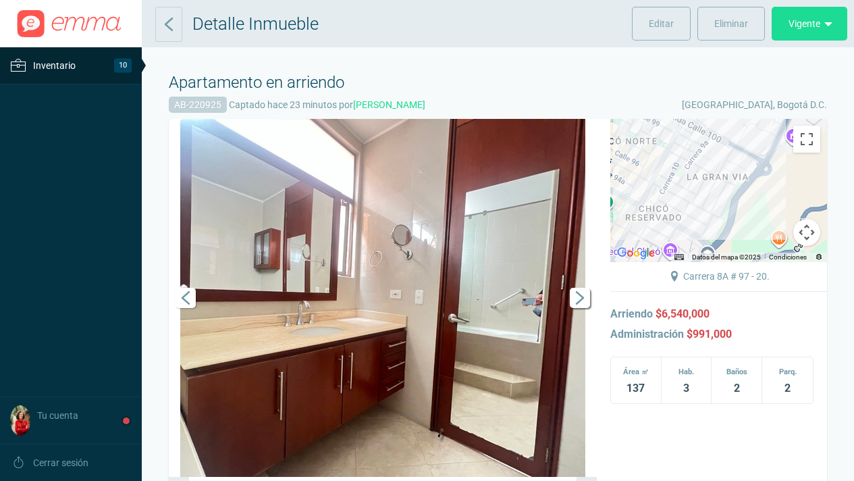
click at [587, 292] on span "Siguiente" at bounding box center [580, 298] width 20 height 20
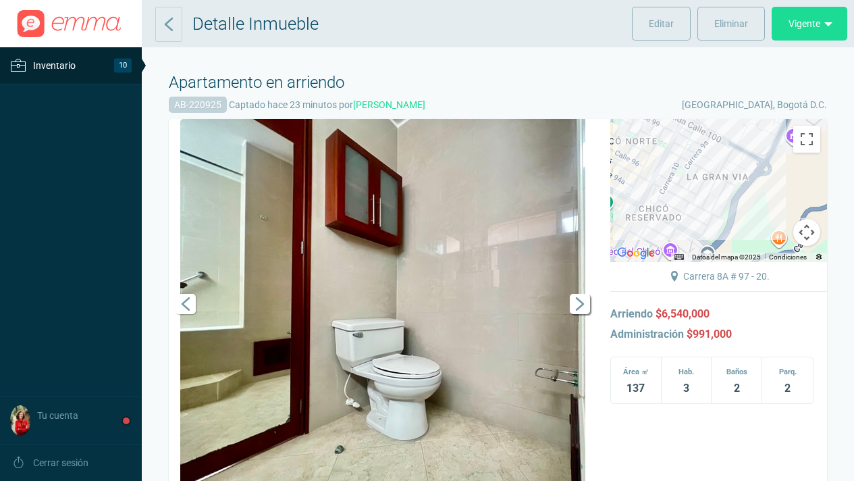
click at [579, 306] on span "Siguiente" at bounding box center [580, 304] width 20 height 20
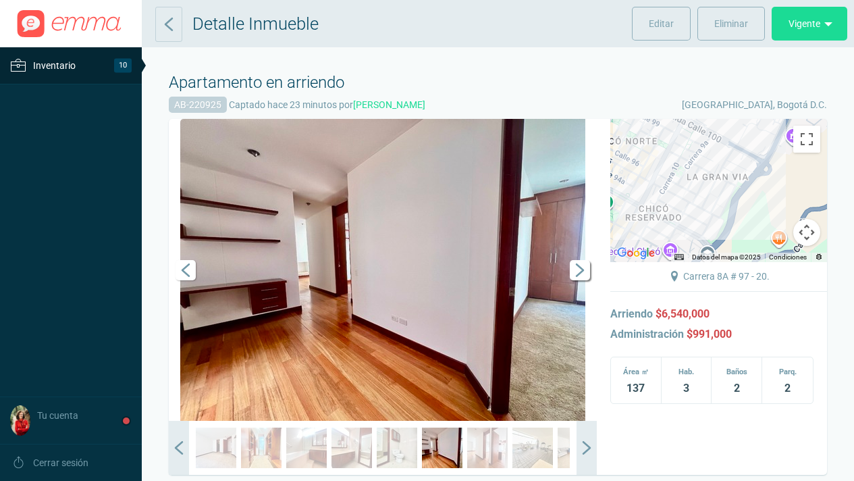
click at [583, 270] on span "Siguiente" at bounding box center [580, 270] width 20 height 20
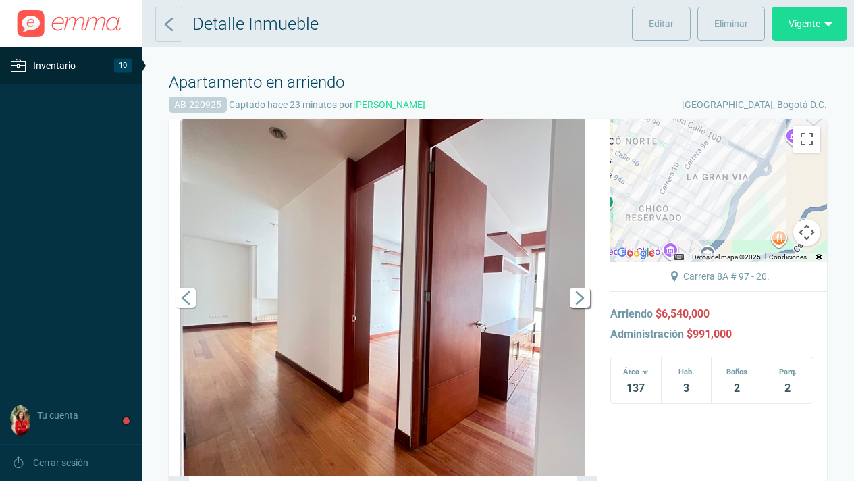
click at [576, 295] on span "Siguiente" at bounding box center [580, 298] width 20 height 20
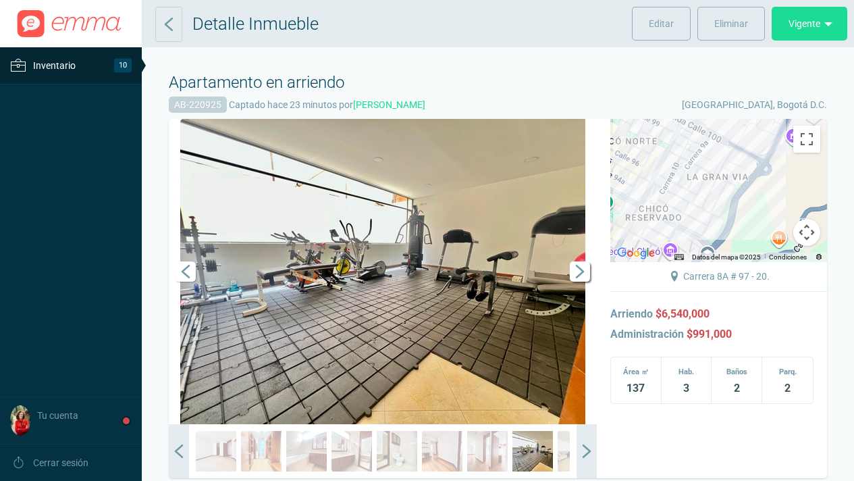
click at [577, 263] on span "Siguiente" at bounding box center [580, 271] width 20 height 20
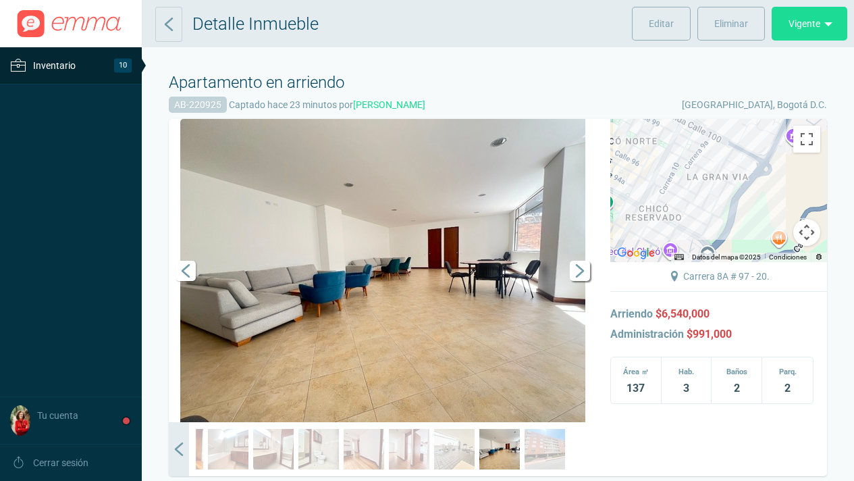
click at [577, 272] on span "Siguiente" at bounding box center [580, 271] width 20 height 20
